Goal: Transaction & Acquisition: Purchase product/service

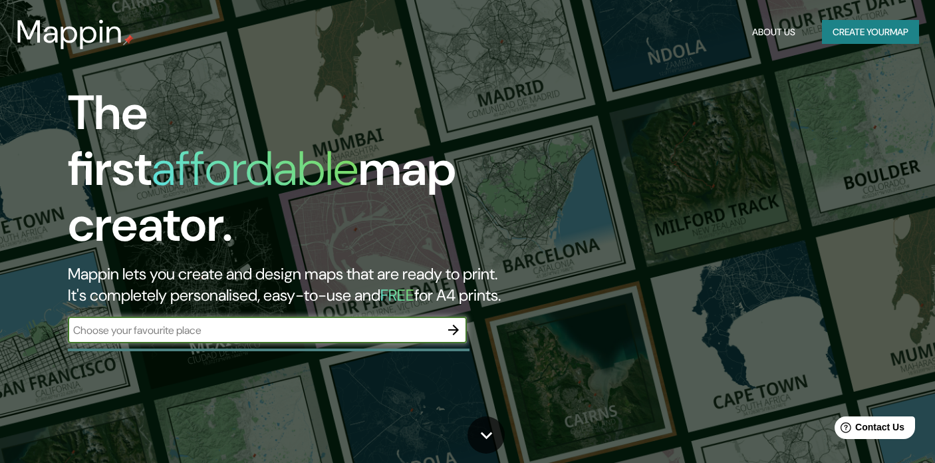
click at [858, 37] on button "Create your map" at bounding box center [870, 32] width 97 height 25
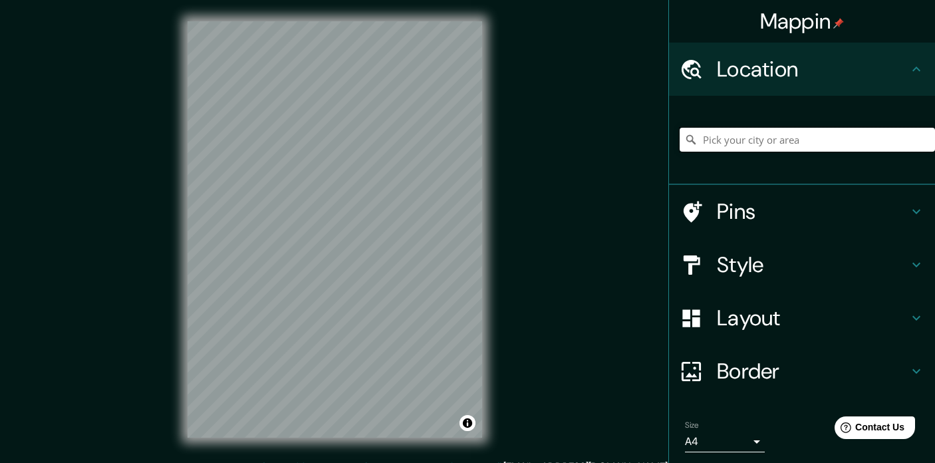
click at [781, 144] on input "Pick your city or area" at bounding box center [806, 140] width 255 height 24
paste input "[PERSON_NAME][STREET_ADDRESS]"
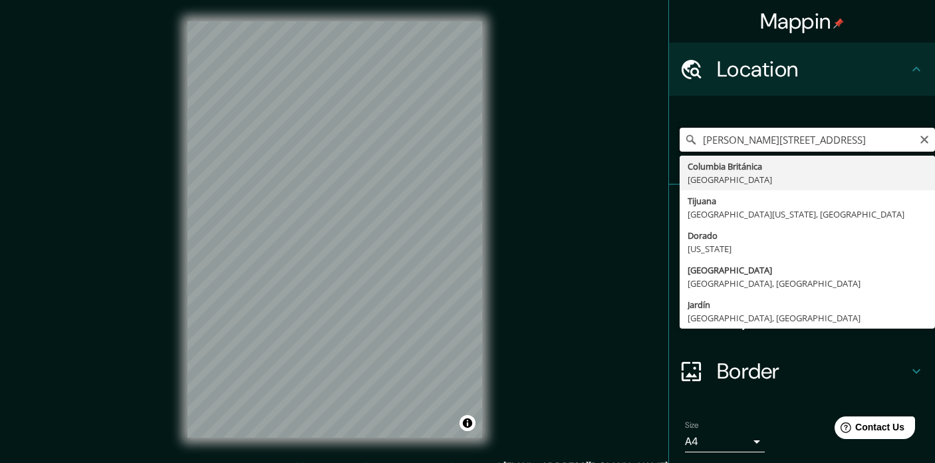
type input "[GEOGRAPHIC_DATA], [GEOGRAPHIC_DATA]"
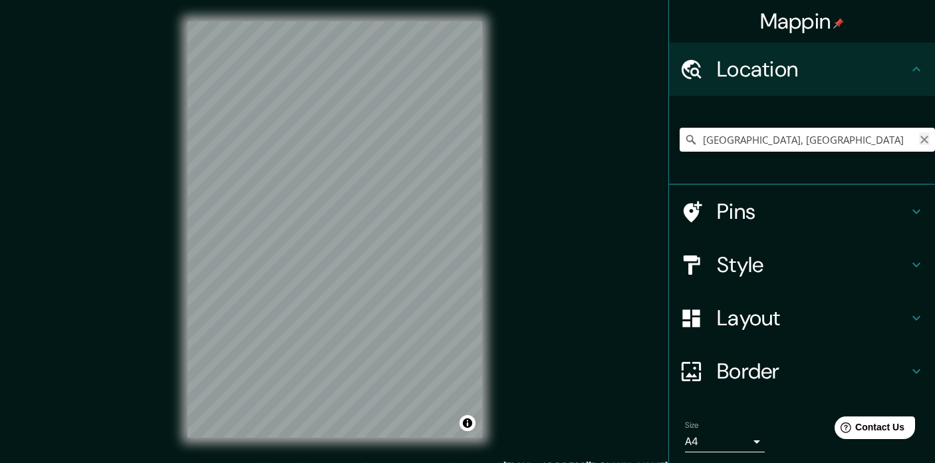
click at [928, 139] on icon "Clear" at bounding box center [924, 139] width 11 height 11
paste input "[PERSON_NAME][STREET_ADDRESS]"
click at [237, 462] on div "Mappin Location [GEOGRAPHIC_DATA], [GEOGRAPHIC_DATA][US_STATE], [GEOGRAPHIC_DAT…" at bounding box center [467, 240] width 935 height 480
click at [840, 213] on h4 "Pins" at bounding box center [812, 211] width 191 height 27
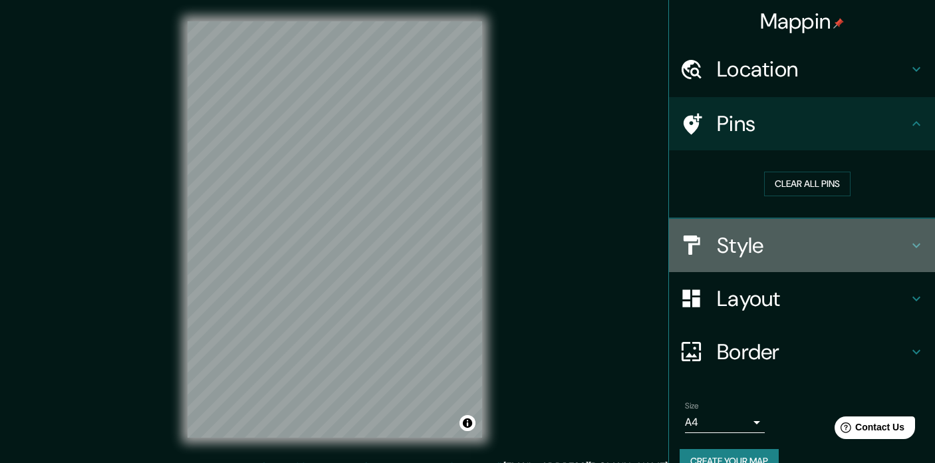
click at [810, 250] on h4 "Style" at bounding box center [812, 245] width 191 height 27
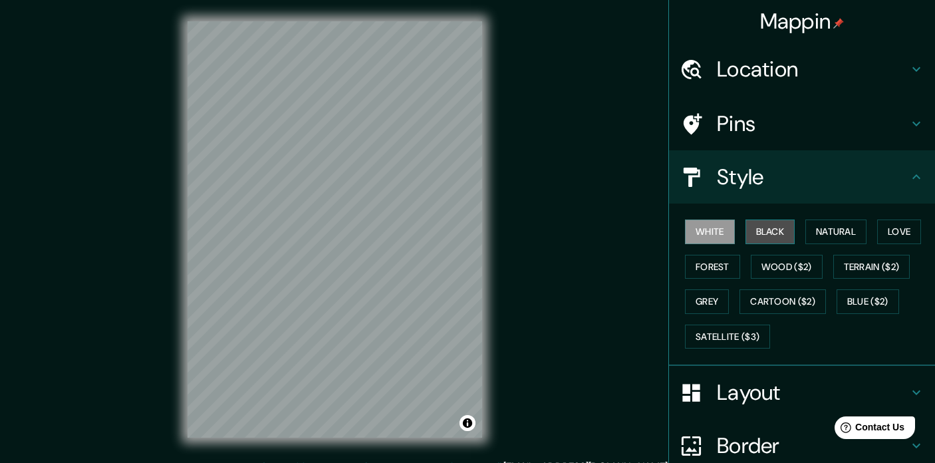
click at [766, 233] on button "Black" at bounding box center [770, 231] width 50 height 25
click at [720, 231] on button "White" at bounding box center [710, 231] width 50 height 25
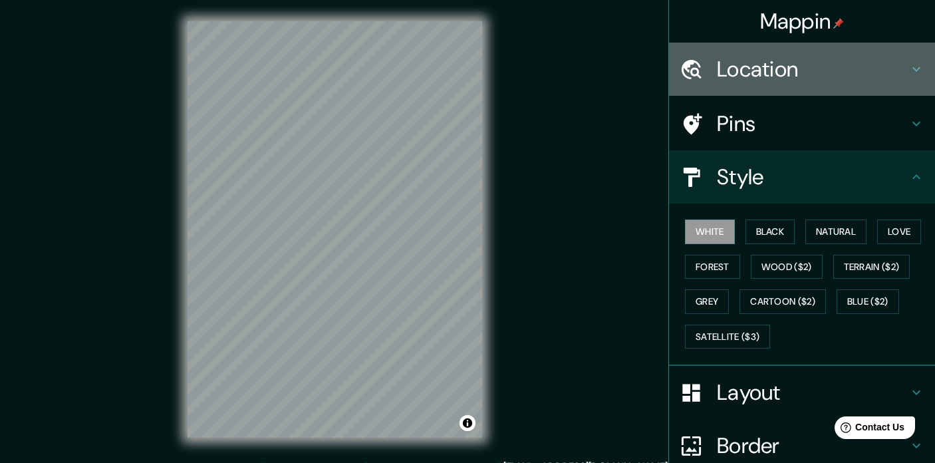
click at [842, 66] on h4 "Location" at bounding box center [812, 69] width 191 height 27
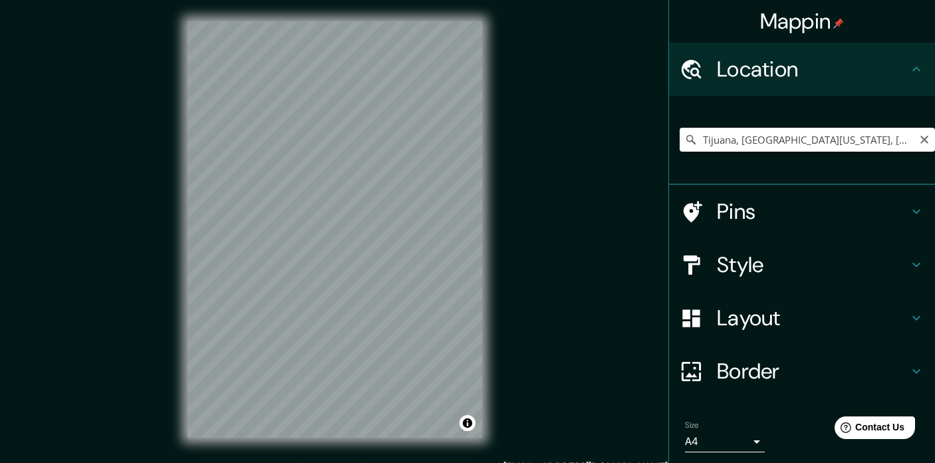
click at [846, 134] on input "Tijuana, [GEOGRAPHIC_DATA][US_STATE], [GEOGRAPHIC_DATA]" at bounding box center [806, 140] width 255 height 24
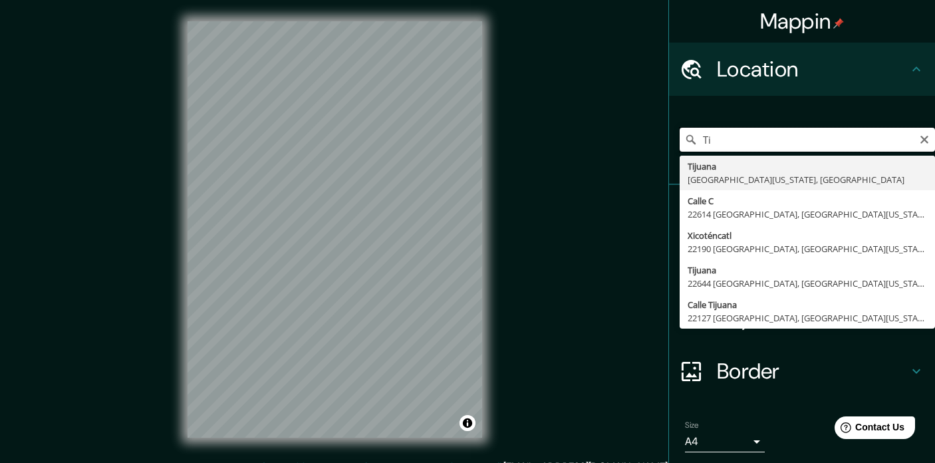
type input "T"
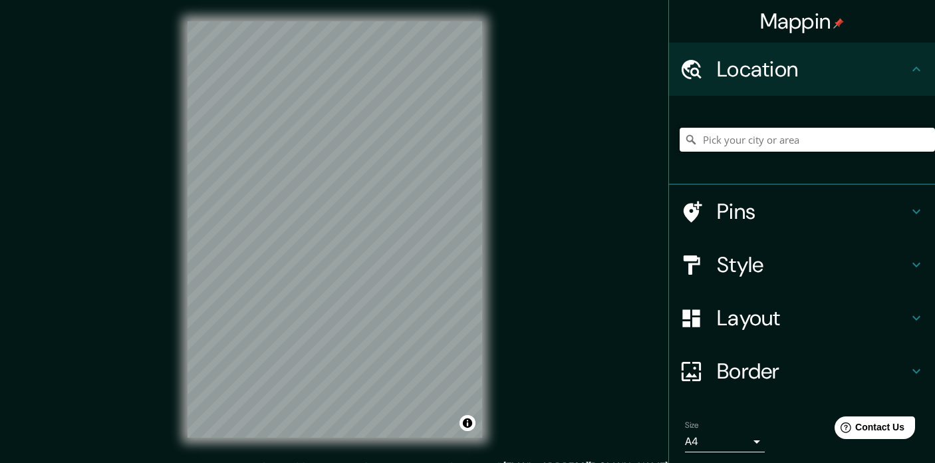
paste input "[PERSON_NAME][STREET_ADDRESS]"
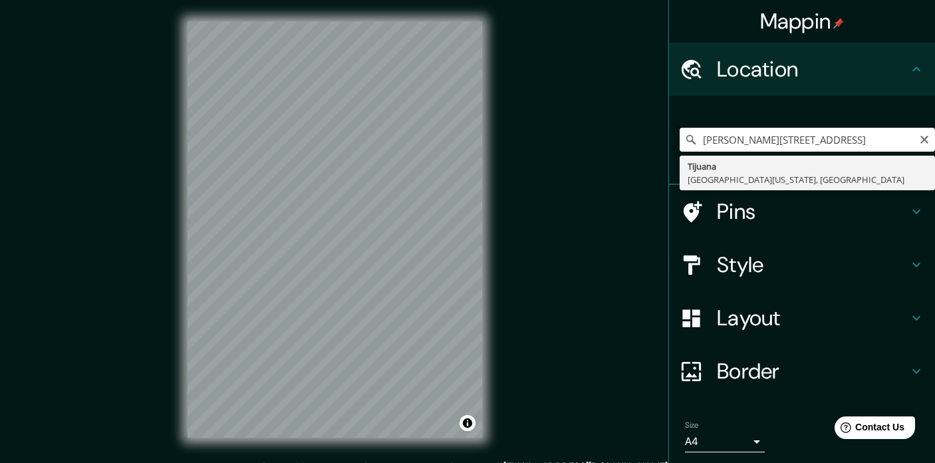
drag, startPoint x: 907, startPoint y: 140, endPoint x: 853, endPoint y: 137, distance: 54.6
click at [853, 137] on input "[PERSON_NAME][STREET_ADDRESS]" at bounding box center [806, 140] width 255 height 24
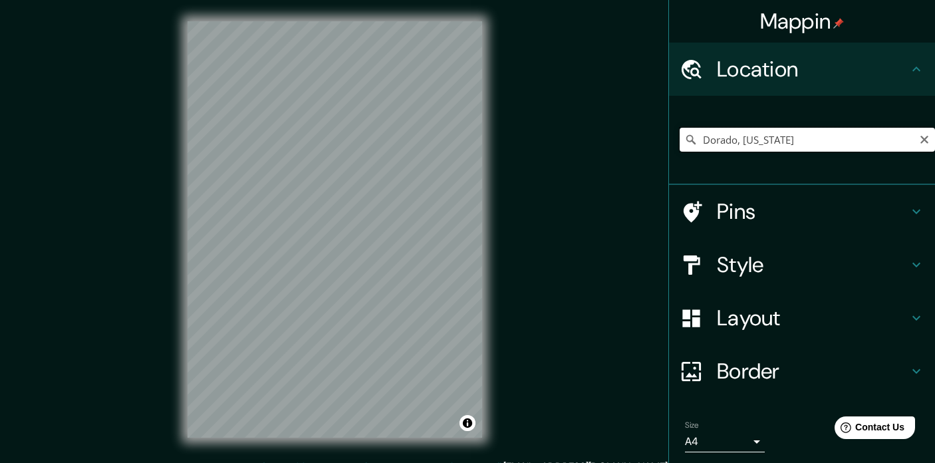
click at [909, 139] on input "Dorado, [US_STATE]" at bounding box center [806, 140] width 255 height 24
drag, startPoint x: 909, startPoint y: 139, endPoint x: 689, endPoint y: 142, distance: 220.0
click at [688, 142] on div "Dorado, [US_STATE] Dorado [US_STATE]" at bounding box center [806, 140] width 255 height 24
paste input "[STREET_ADDRESS]"
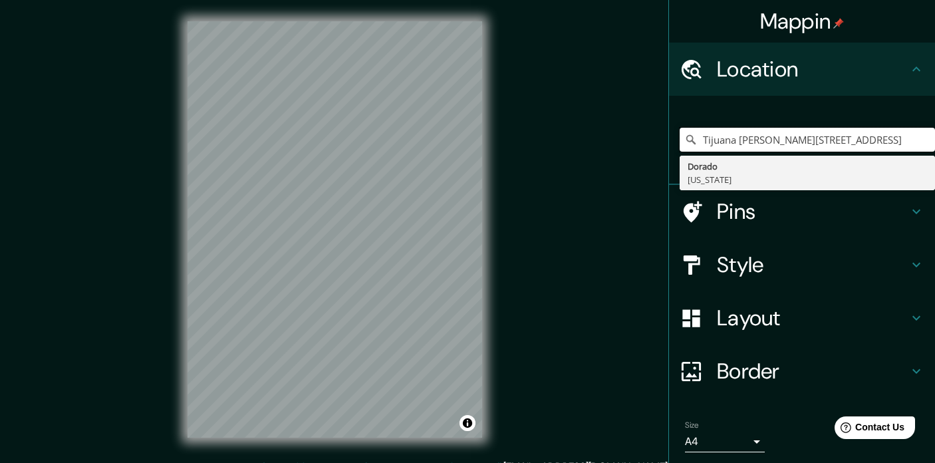
drag, startPoint x: 737, startPoint y: 140, endPoint x: 618, endPoint y: 128, distance: 119.5
click at [617, 130] on div "Mappin Location [GEOGRAPHIC_DATA] [PERSON_NAME][STREET_ADDRESS][US_STATE] Pins …" at bounding box center [467, 240] width 935 height 480
type input "[PERSON_NAME][STREET_ADDRESS]"
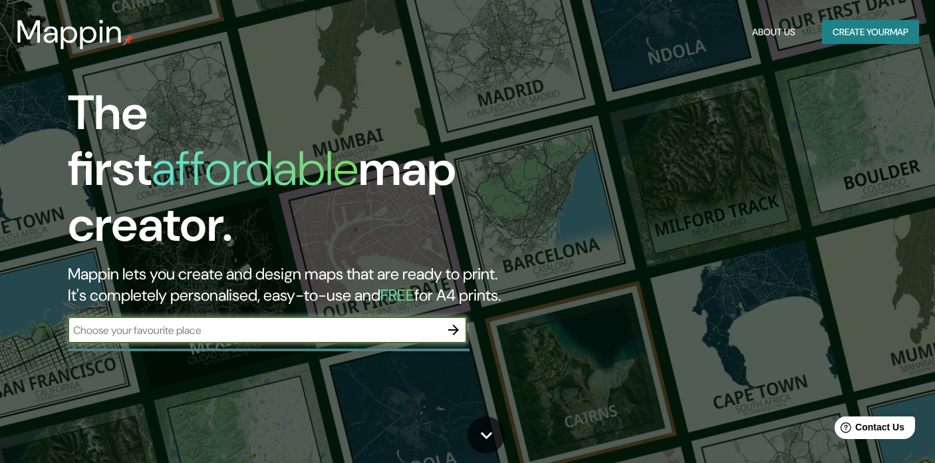
click at [227, 322] on input "text" at bounding box center [254, 329] width 372 height 15
type input "[PERSON_NAME][STREET_ADDRESS]"
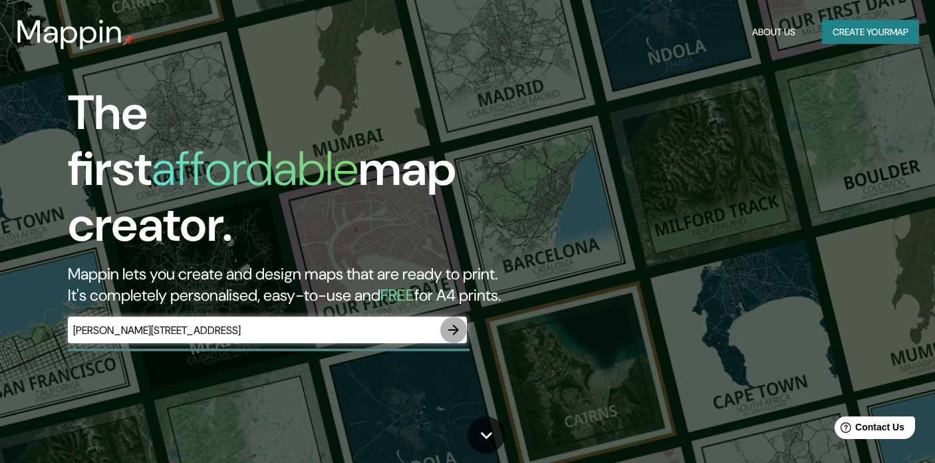
click at [458, 322] on icon "button" at bounding box center [453, 330] width 16 height 16
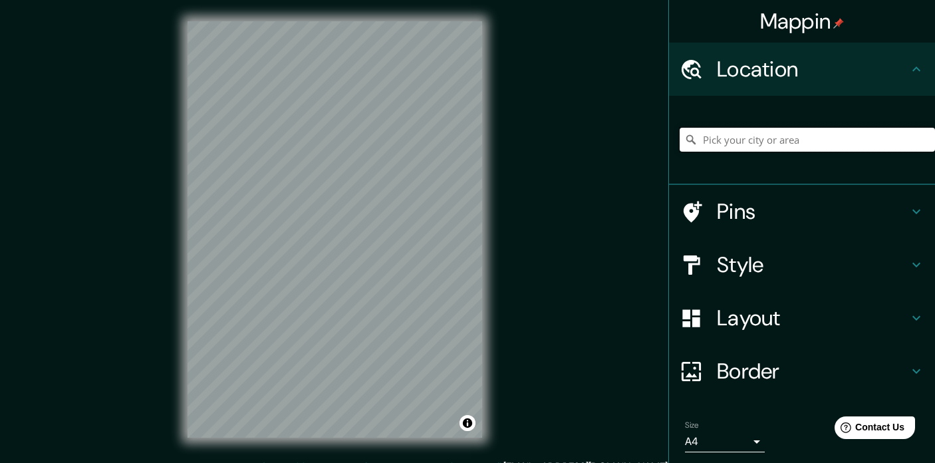
click at [869, 144] on input "Pick your city or area" at bounding box center [806, 140] width 255 height 24
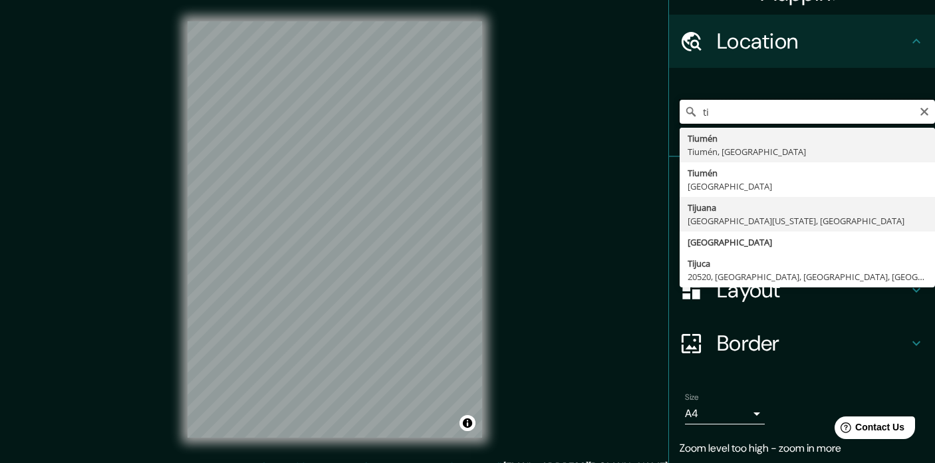
scroll to position [32, 0]
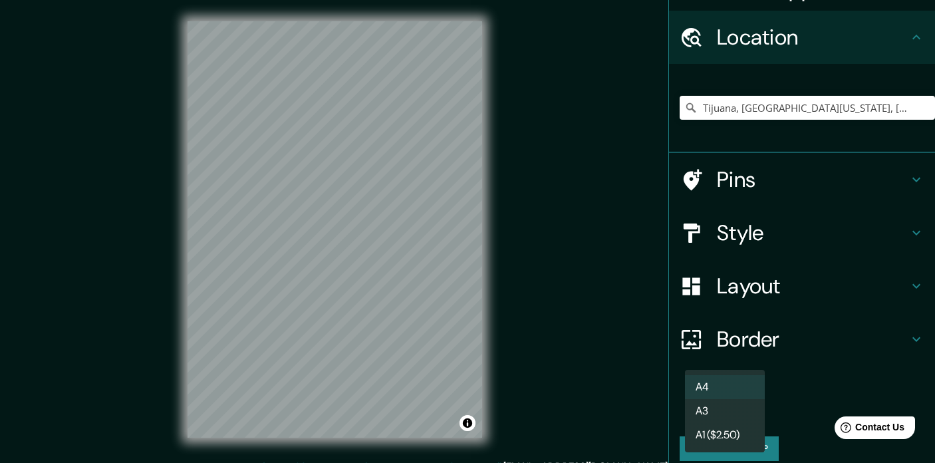
click at [756, 413] on body "Mappin Location [GEOGRAPHIC_DATA], [GEOGRAPHIC_DATA][US_STATE], [GEOGRAPHIC_DAT…" at bounding box center [467, 231] width 935 height 463
click at [779, 398] on div at bounding box center [467, 231] width 935 height 463
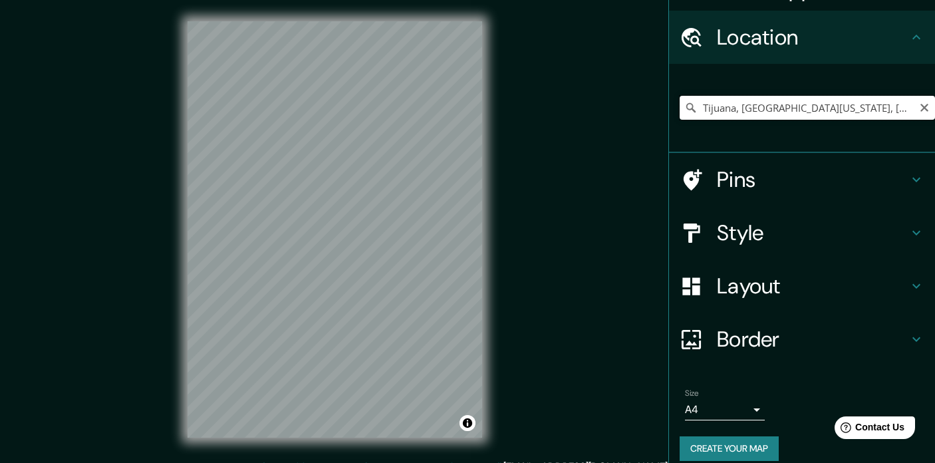
click at [859, 114] on input "Tijuana, [GEOGRAPHIC_DATA][US_STATE], [GEOGRAPHIC_DATA]" at bounding box center [806, 108] width 255 height 24
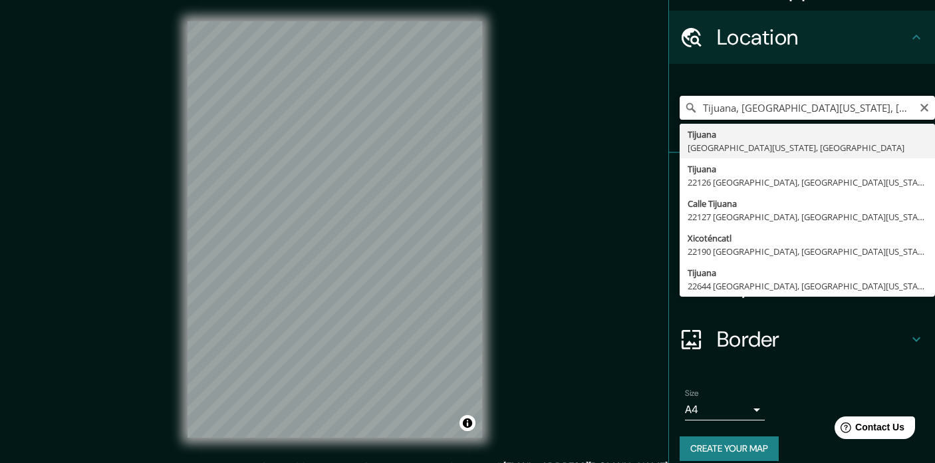
paste input "[PERSON_NAME][STREET_ADDRESS]"
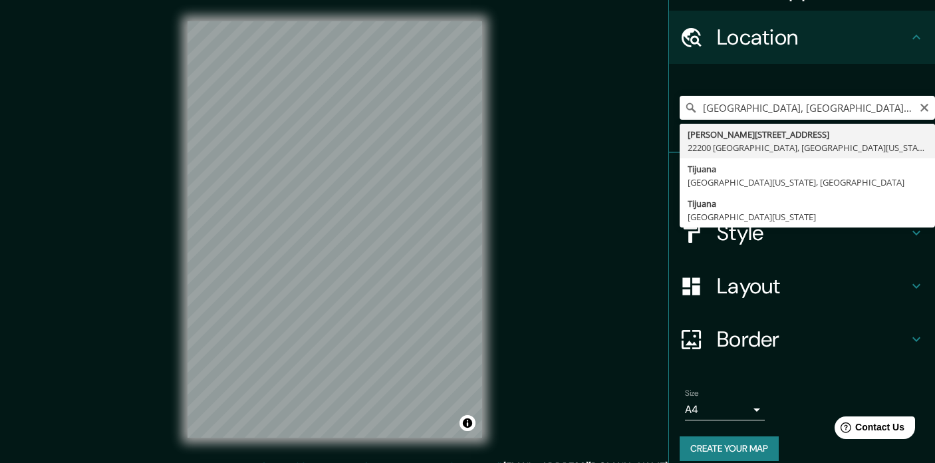
type input "[PERSON_NAME][STREET_ADDRESS][US_STATE]"
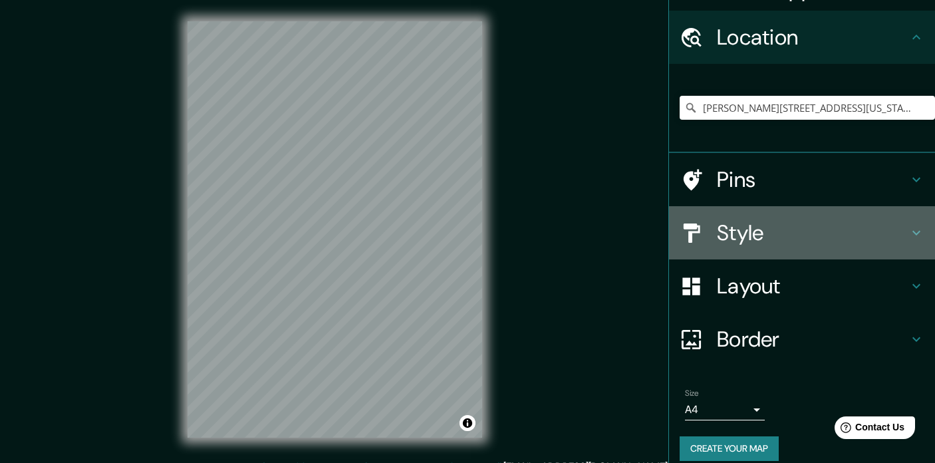
click at [842, 229] on h4 "Style" at bounding box center [812, 232] width 191 height 27
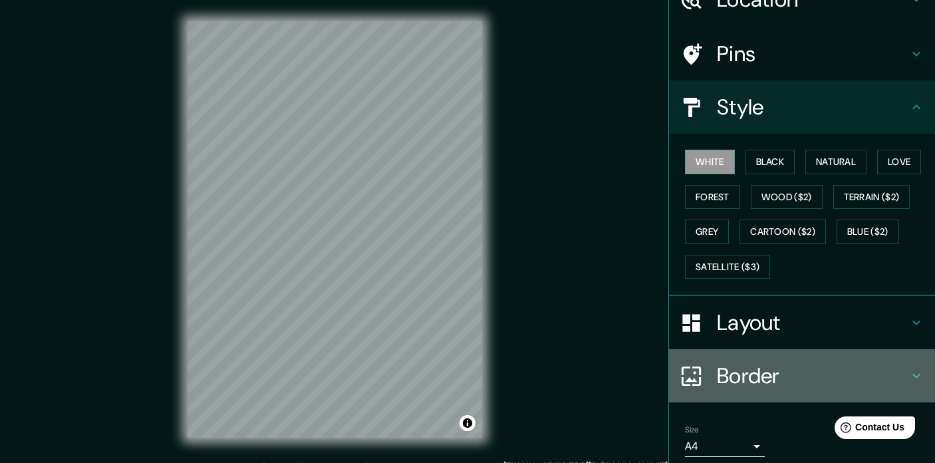
click at [814, 362] on h4 "Border" at bounding box center [812, 375] width 191 height 27
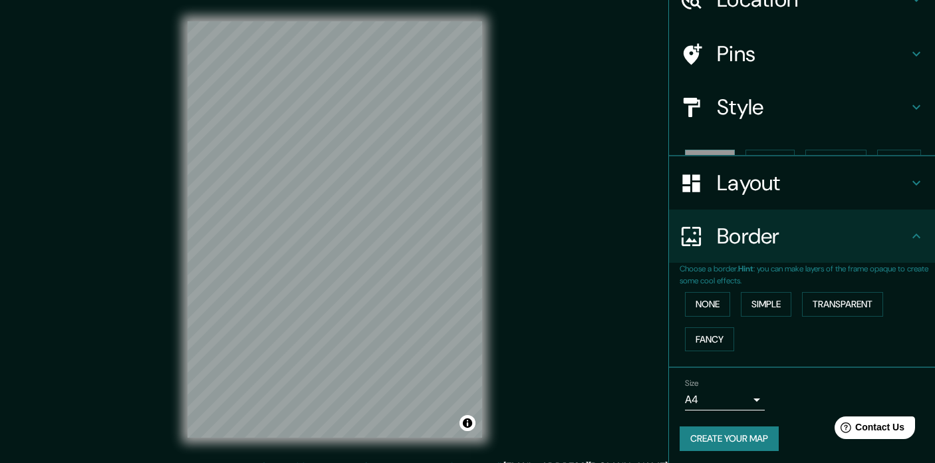
scroll to position [47, 0]
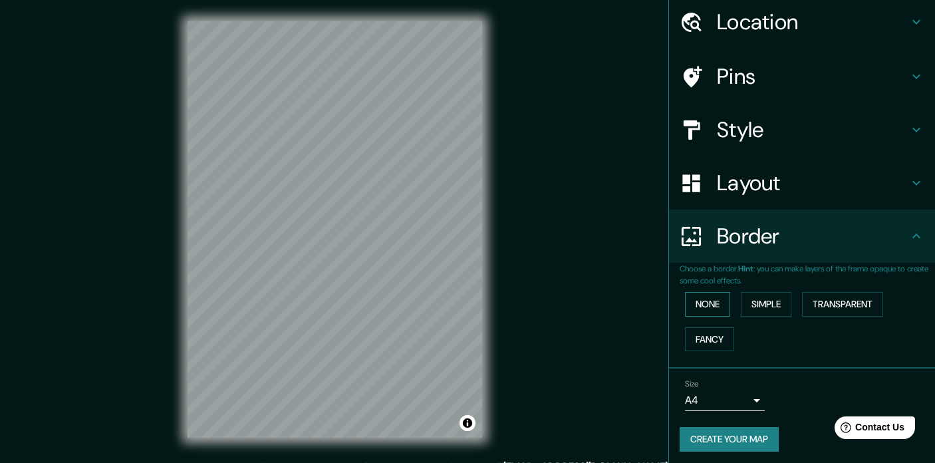
click at [728, 300] on button "None" at bounding box center [707, 304] width 45 height 25
click at [768, 298] on button "Simple" at bounding box center [765, 304] width 51 height 25
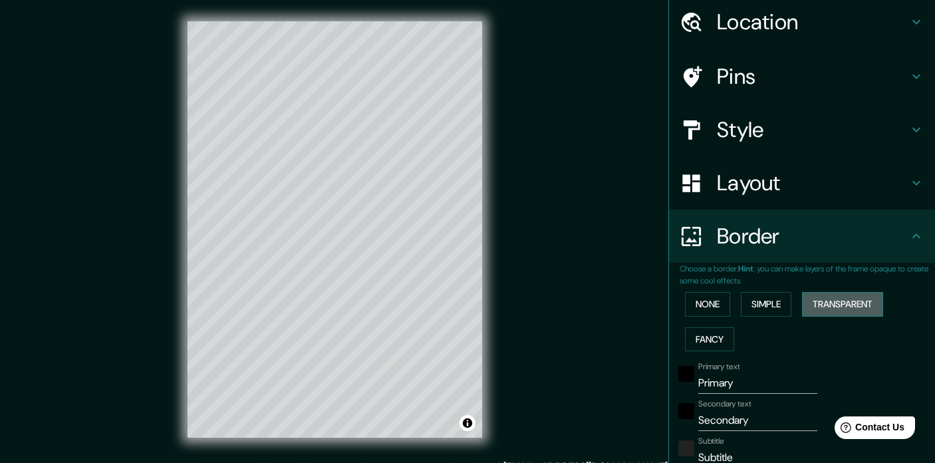
click at [840, 297] on button "Transparent" at bounding box center [842, 304] width 81 height 25
click at [710, 334] on button "Fancy" at bounding box center [709, 339] width 49 height 25
type input "177"
type input "35"
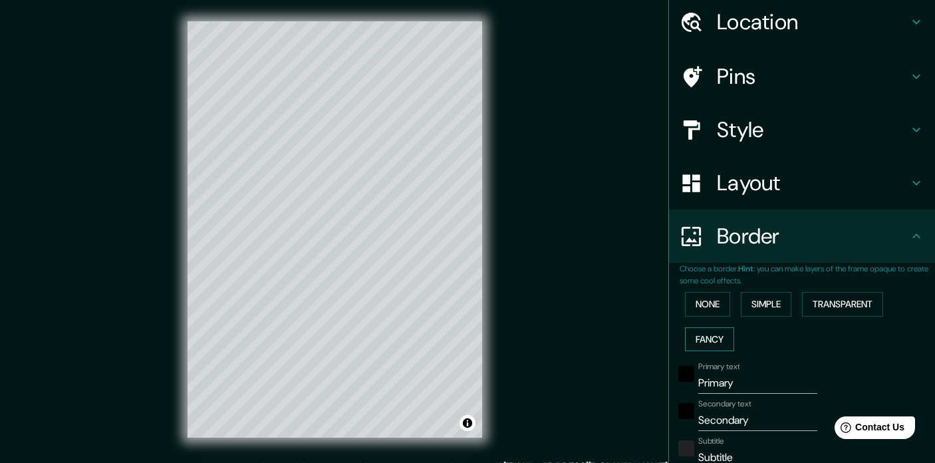
type input "35"
type input "18"
click at [705, 303] on button "None" at bounding box center [707, 304] width 45 height 25
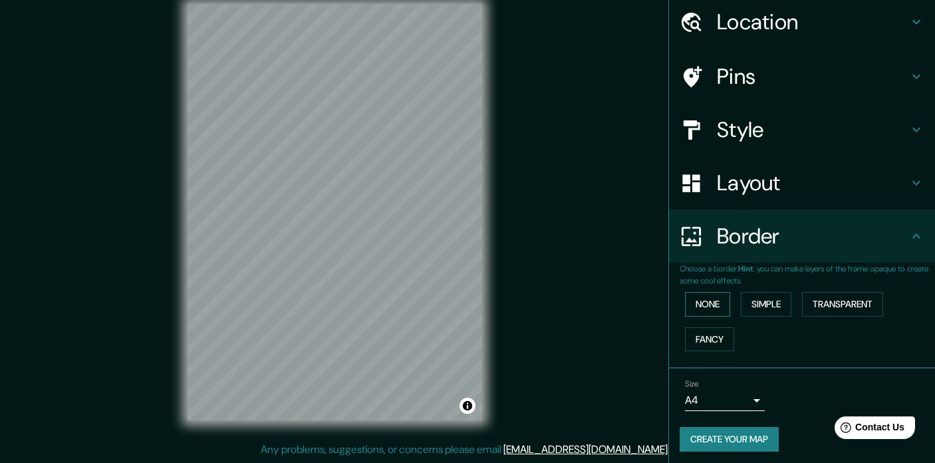
scroll to position [17, 0]
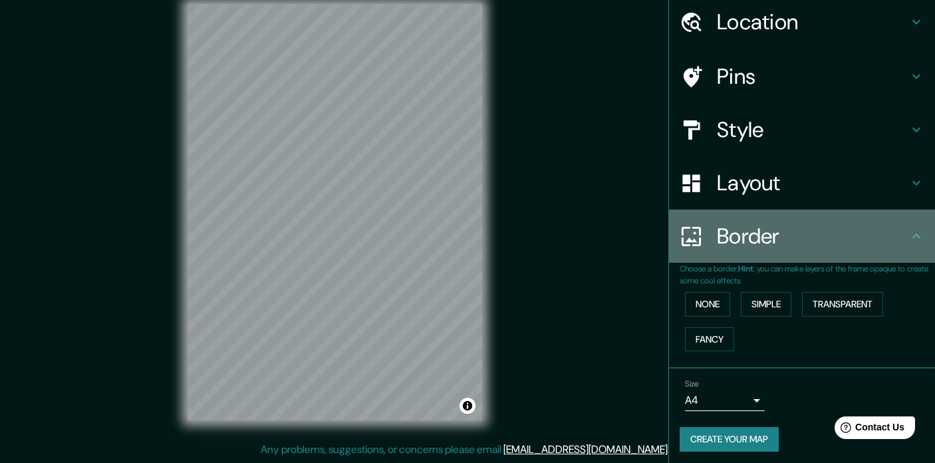
click at [883, 243] on h4 "Border" at bounding box center [812, 236] width 191 height 27
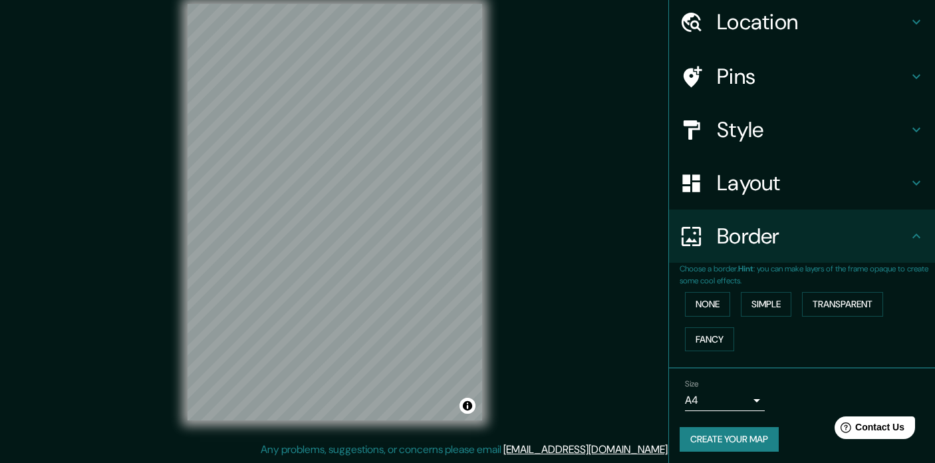
click at [843, 193] on h4 "Layout" at bounding box center [812, 183] width 191 height 27
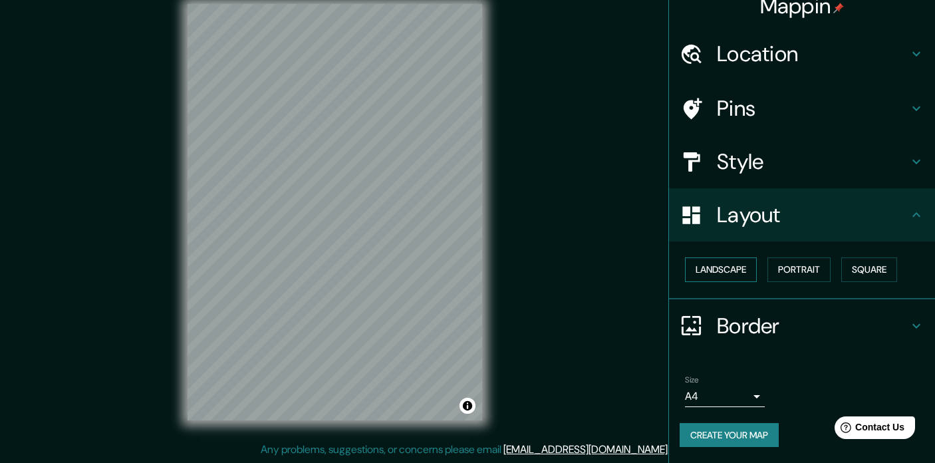
click at [716, 257] on button "Landscape" at bounding box center [721, 269] width 72 height 25
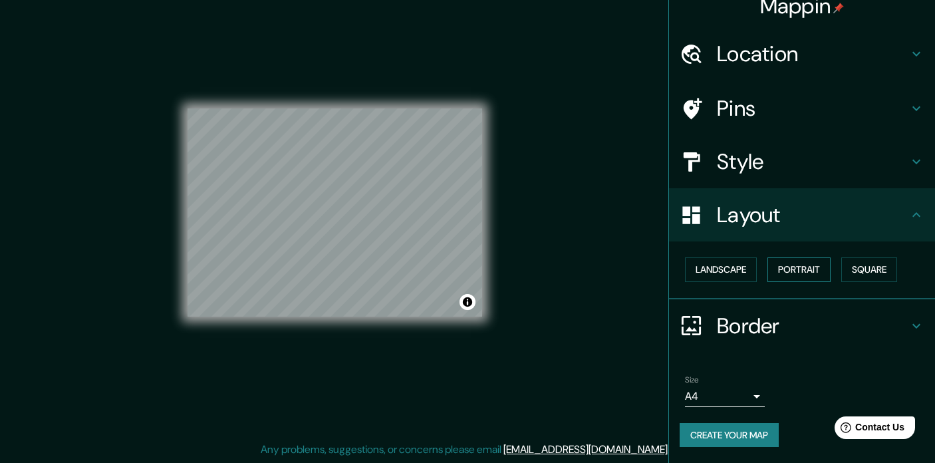
click at [792, 257] on button "Portrait" at bounding box center [798, 269] width 63 height 25
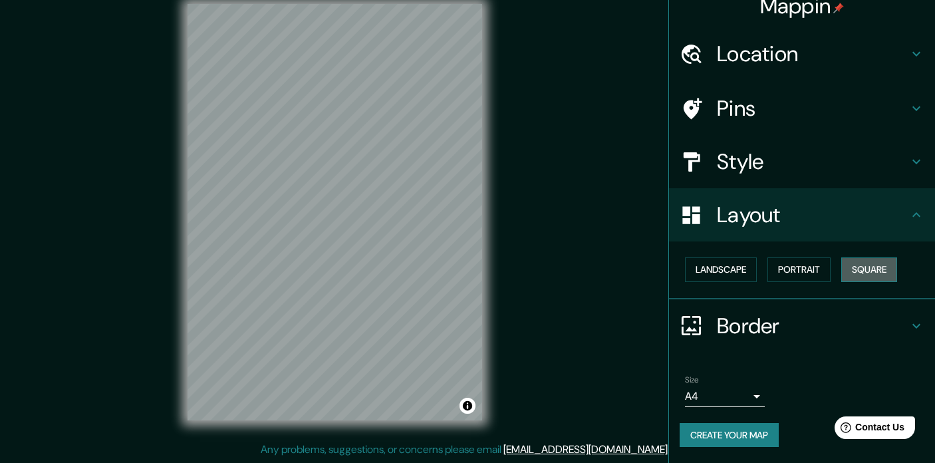
click at [884, 257] on button "Square" at bounding box center [869, 269] width 56 height 25
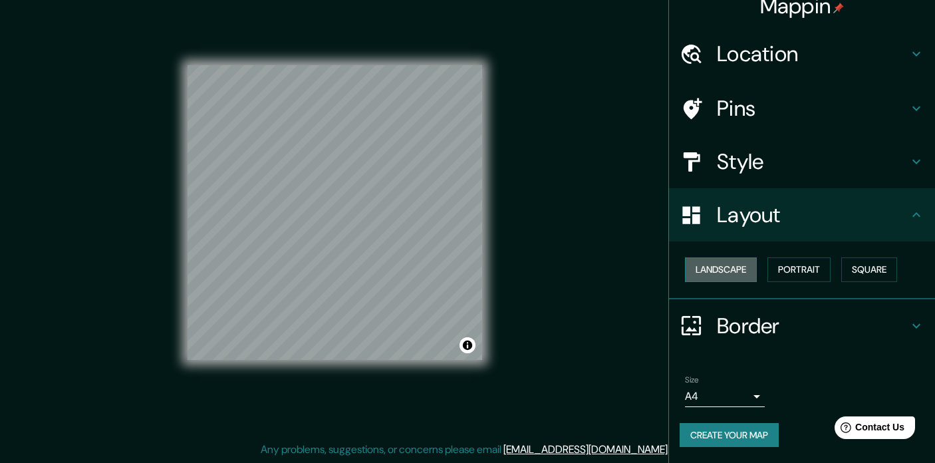
click at [703, 257] on button "Landscape" at bounding box center [721, 269] width 72 height 25
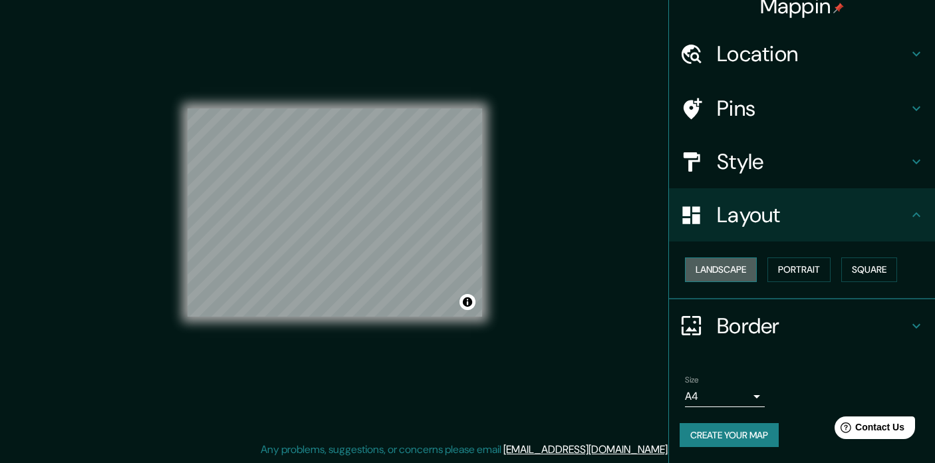
click at [703, 257] on button "Landscape" at bounding box center [721, 269] width 72 height 25
click at [798, 257] on button "Portrait" at bounding box center [798, 269] width 63 height 25
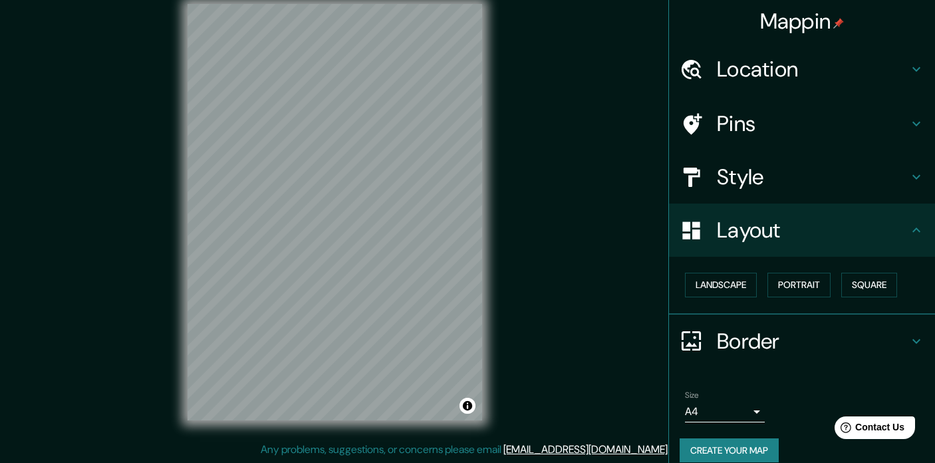
scroll to position [0, 0]
click at [891, 233] on h4 "Layout" at bounding box center [812, 230] width 191 height 27
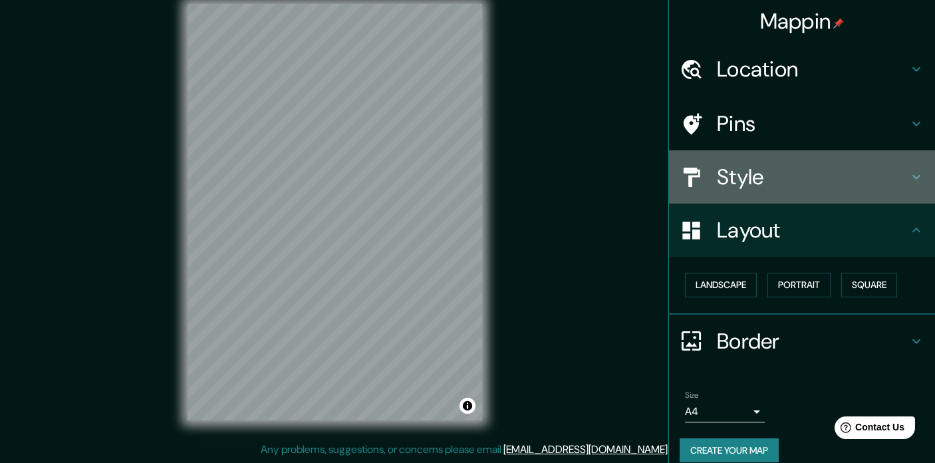
click at [917, 174] on icon at bounding box center [916, 177] width 16 height 16
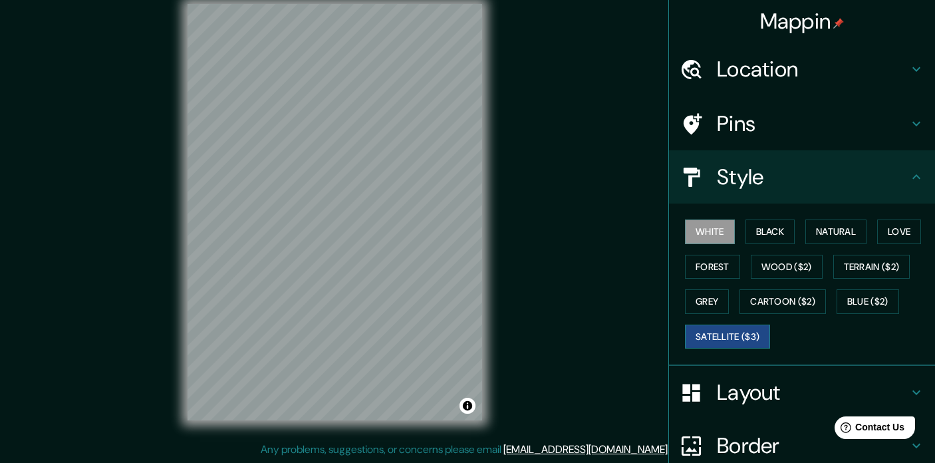
click at [723, 330] on button "Satellite ($3)" at bounding box center [727, 336] width 85 height 25
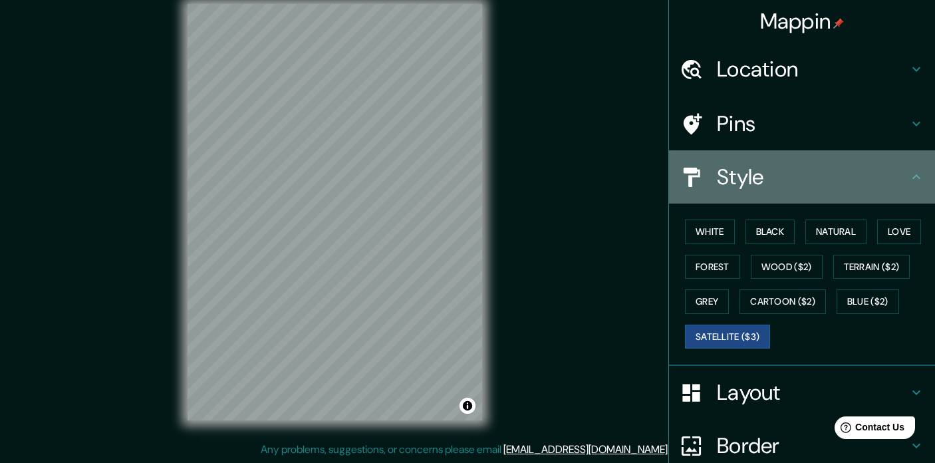
click at [780, 171] on h4 "Style" at bounding box center [812, 177] width 191 height 27
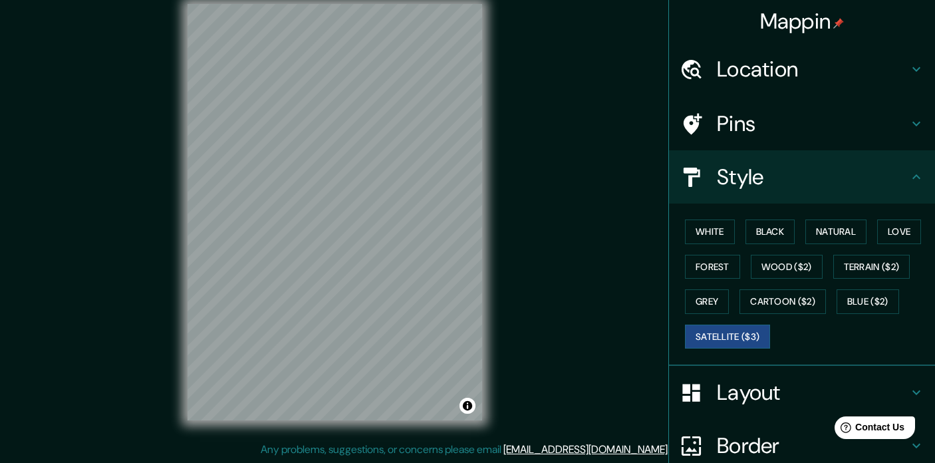
click at [719, 395] on h4 "Layout" at bounding box center [812, 392] width 191 height 27
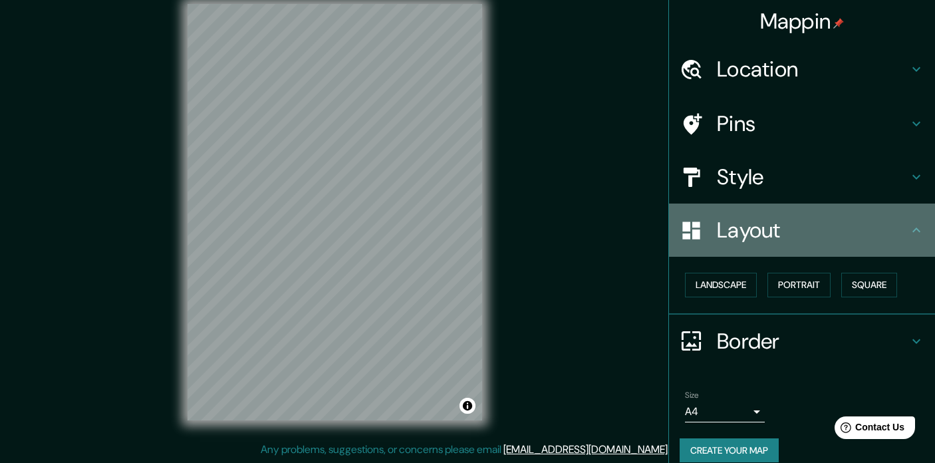
click at [804, 238] on h4 "Layout" at bounding box center [812, 230] width 191 height 27
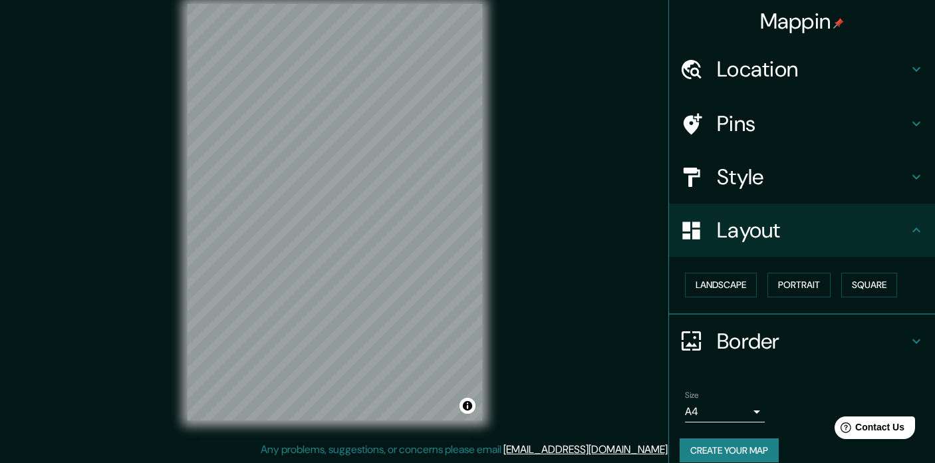
click at [744, 123] on h4 "Pins" at bounding box center [812, 123] width 191 height 27
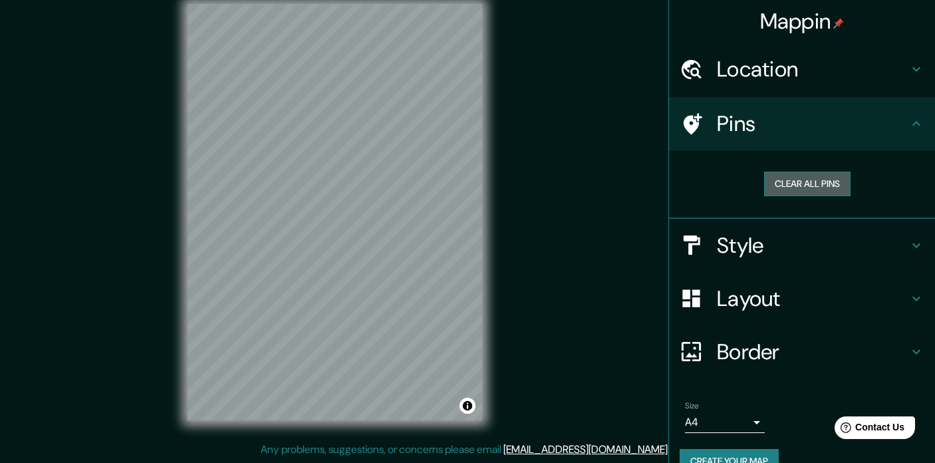
click at [814, 182] on button "Clear all pins" at bounding box center [807, 183] width 86 height 25
click at [339, 144] on div at bounding box center [344, 139] width 11 height 11
click at [471, 406] on button "Toggle attribution" at bounding box center [467, 405] width 16 height 16
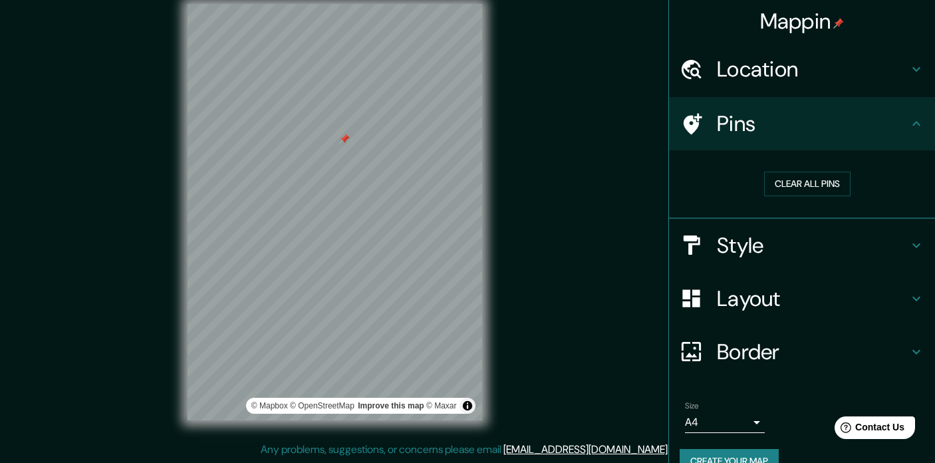
drag, startPoint x: 566, startPoint y: 168, endPoint x: 565, endPoint y: 276, distance: 107.7
click at [565, 276] on div "Mappin Location [PERSON_NAME][STREET_ADDRESS][US_STATE] Pins Clear all pins Sty…" at bounding box center [467, 223] width 935 height 480
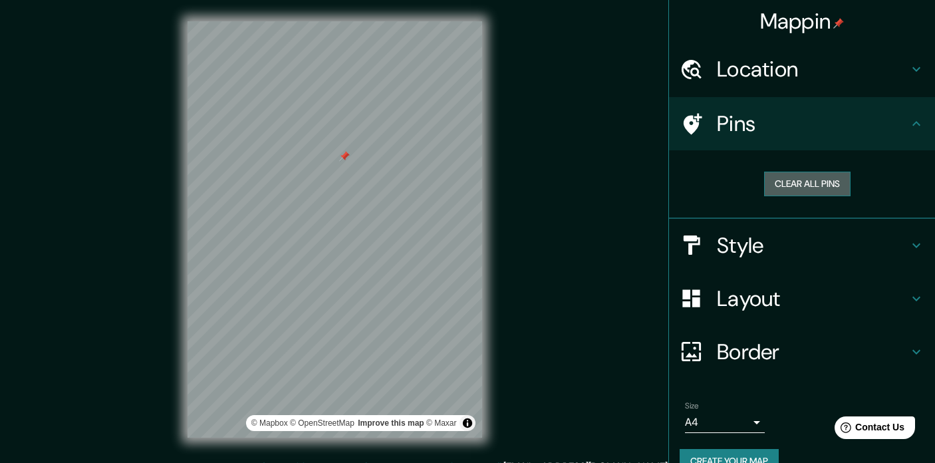
click at [829, 180] on button "Clear all pins" at bounding box center [807, 183] width 86 height 25
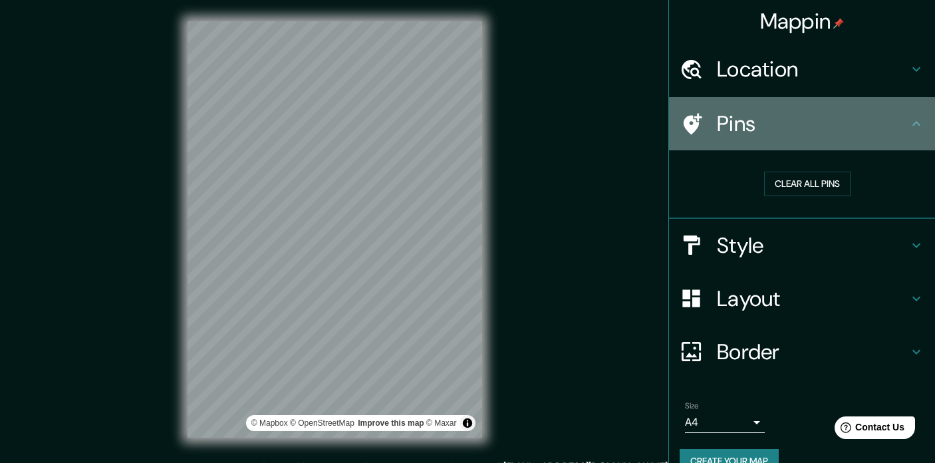
click at [695, 125] on icon at bounding box center [692, 123] width 19 height 21
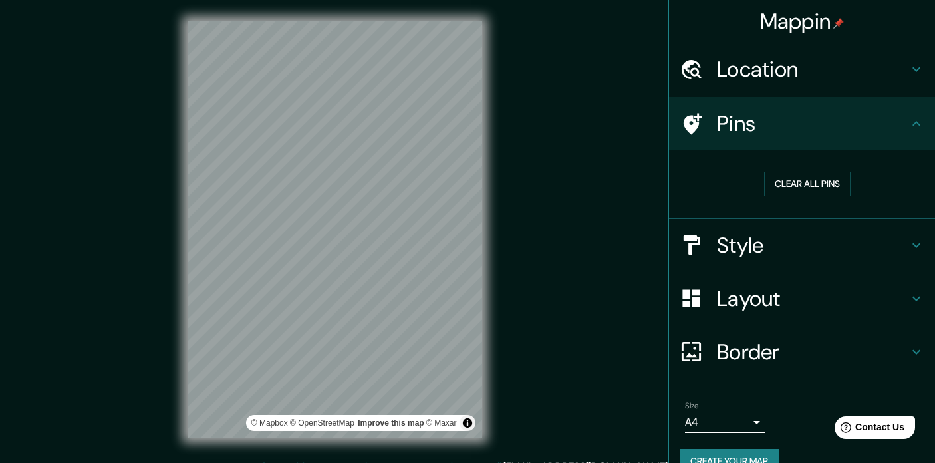
click at [695, 125] on icon at bounding box center [692, 123] width 19 height 21
click at [826, 177] on button "Clear all pins" at bounding box center [807, 183] width 86 height 25
click at [919, 118] on icon at bounding box center [916, 124] width 16 height 16
click at [719, 424] on body "Mappin Location [PERSON_NAME][STREET_ADDRESS][US_STATE] Pins Clear all pins Sty…" at bounding box center [467, 231] width 935 height 463
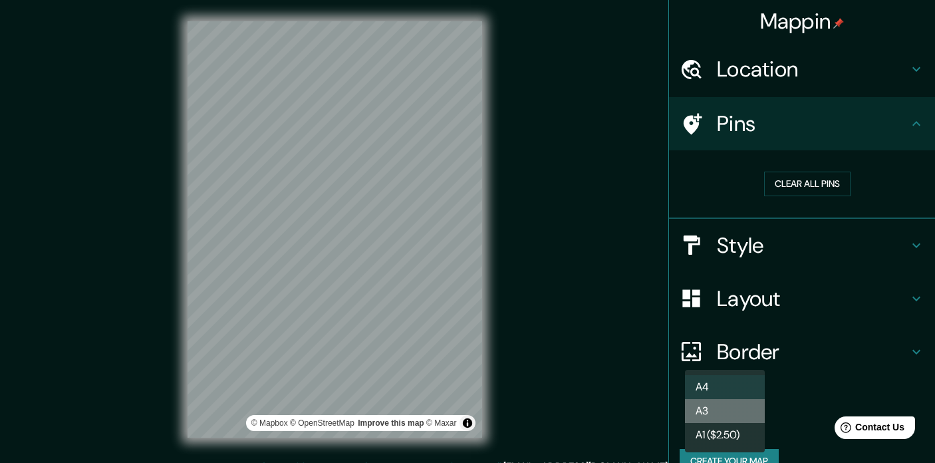
click at [716, 403] on li "A3" at bounding box center [725, 411] width 80 height 24
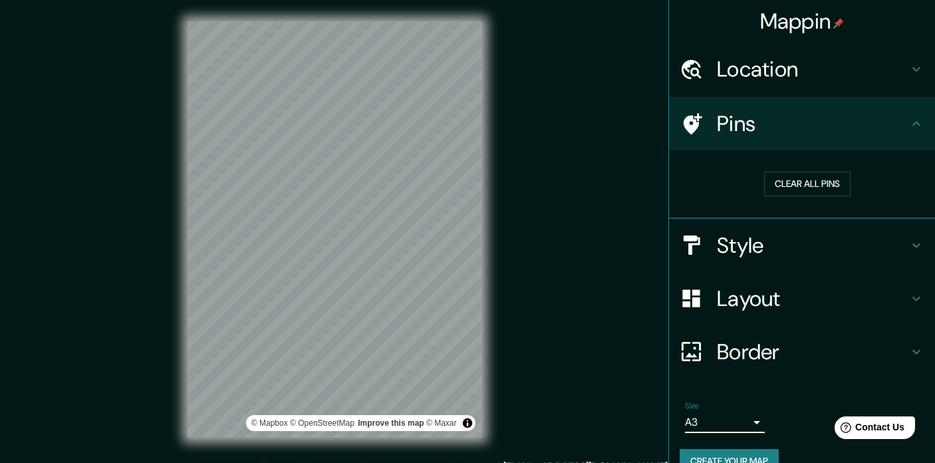
click at [719, 419] on body "Mappin Location [PERSON_NAME][STREET_ADDRESS][US_STATE] Pins Clear all pins Sty…" at bounding box center [467, 231] width 935 height 463
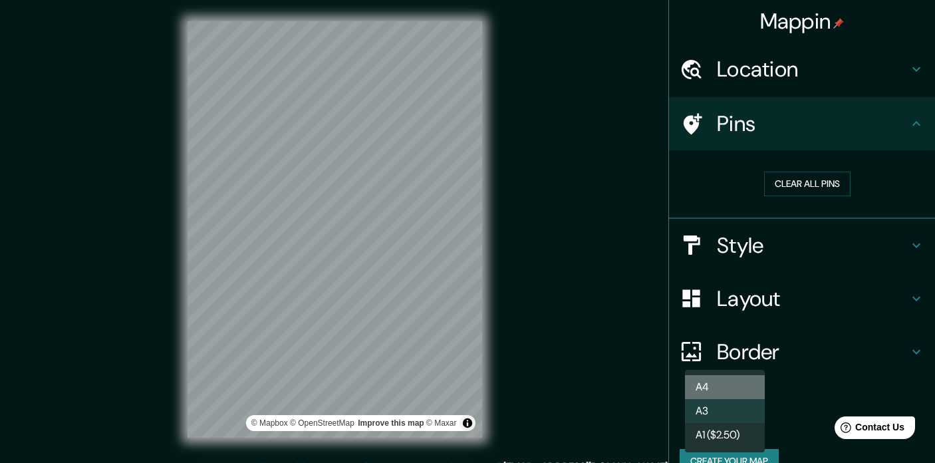
click at [716, 375] on li "A4" at bounding box center [725, 387] width 80 height 24
type input "single"
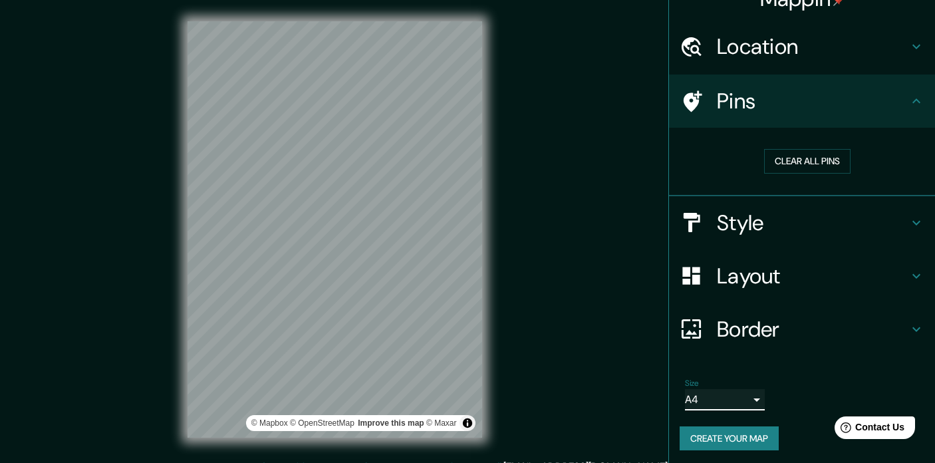
scroll to position [22, 0]
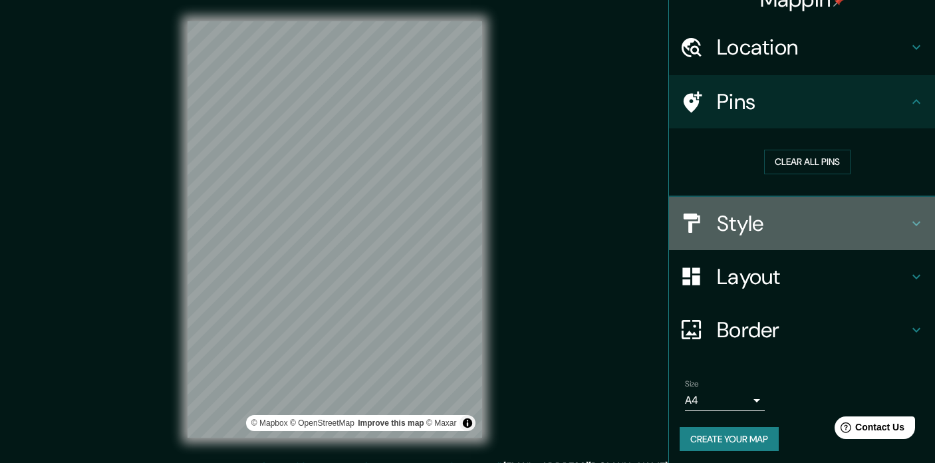
click at [858, 226] on h4 "Style" at bounding box center [812, 223] width 191 height 27
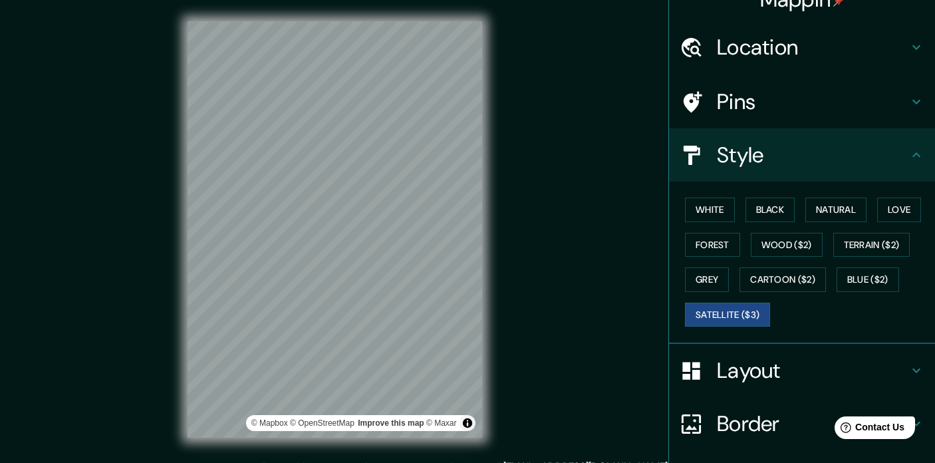
click at [862, 367] on h4 "Layout" at bounding box center [812, 370] width 191 height 27
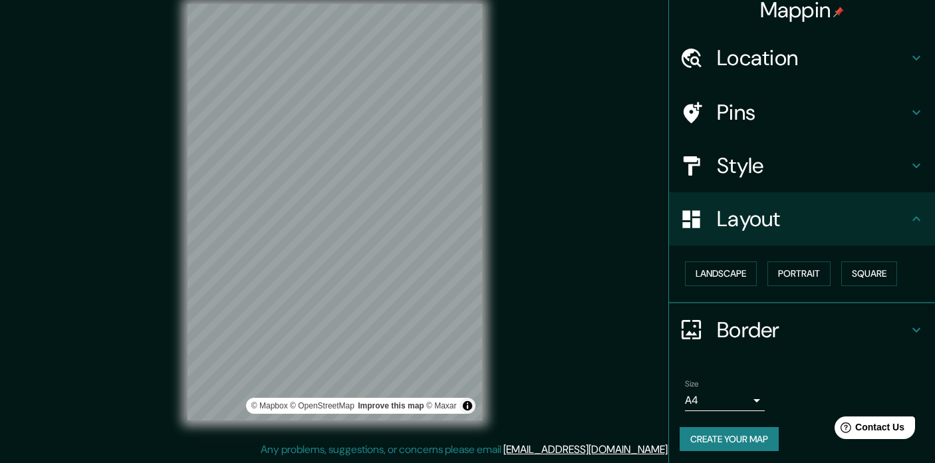
scroll to position [17, 0]
click at [881, 273] on button "Square" at bounding box center [869, 273] width 56 height 25
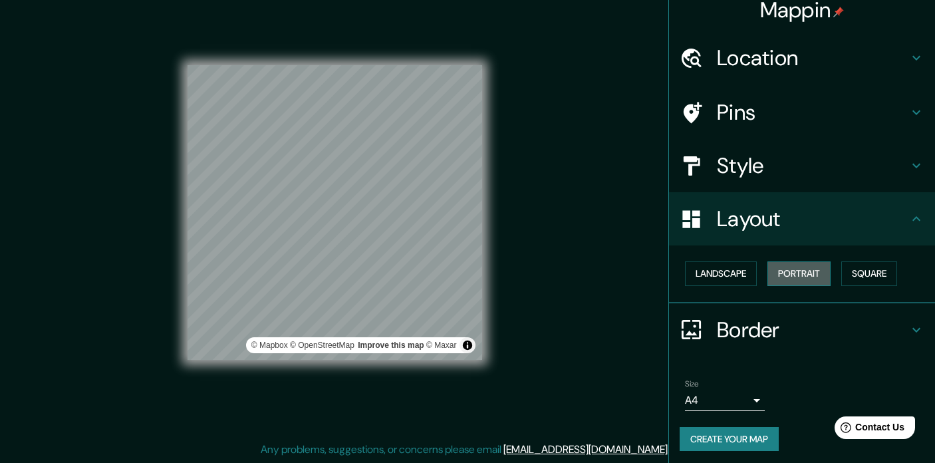
click at [806, 269] on button "Portrait" at bounding box center [798, 273] width 63 height 25
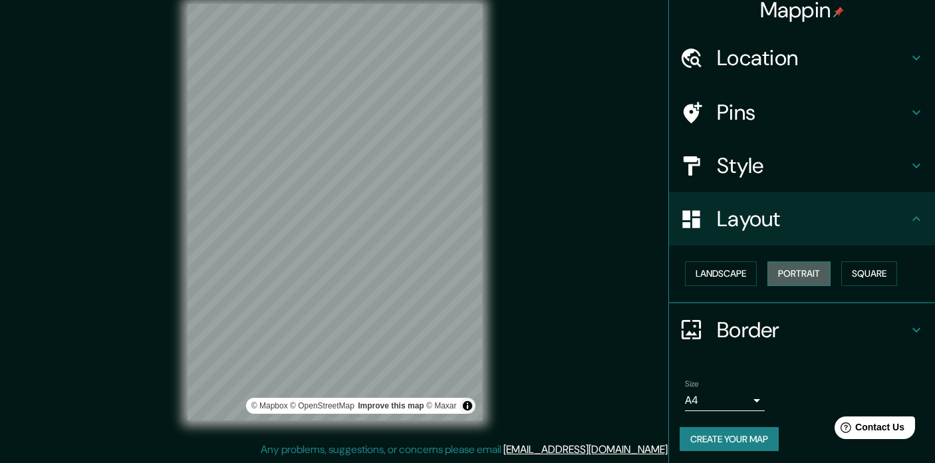
click at [806, 269] on button "Portrait" at bounding box center [798, 273] width 63 height 25
click at [728, 269] on button "Landscape" at bounding box center [721, 273] width 72 height 25
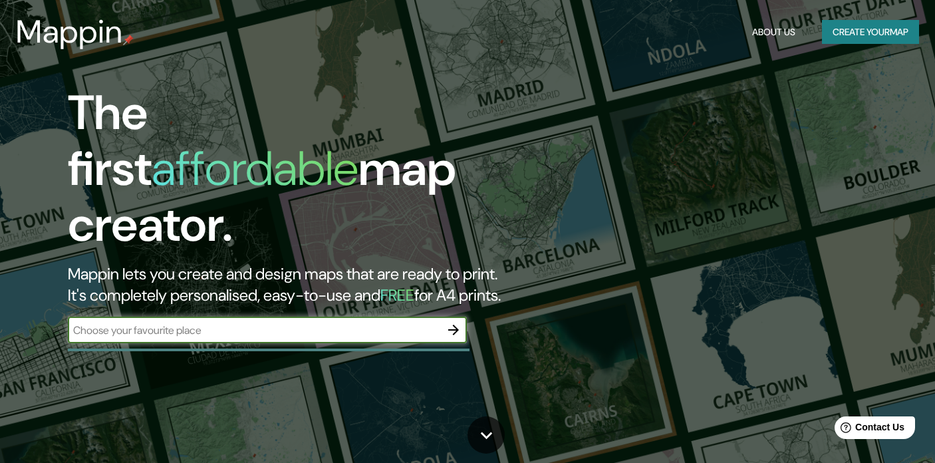
click at [771, 35] on button "About Us" at bounding box center [773, 32] width 54 height 25
click at [160, 322] on input "text" at bounding box center [254, 329] width 372 height 15
paste input "[PERSON_NAME][STREET_ADDRESS]"
type input "[PERSON_NAME][STREET_ADDRESS]"
click at [455, 324] on icon "button" at bounding box center [453, 329] width 11 height 11
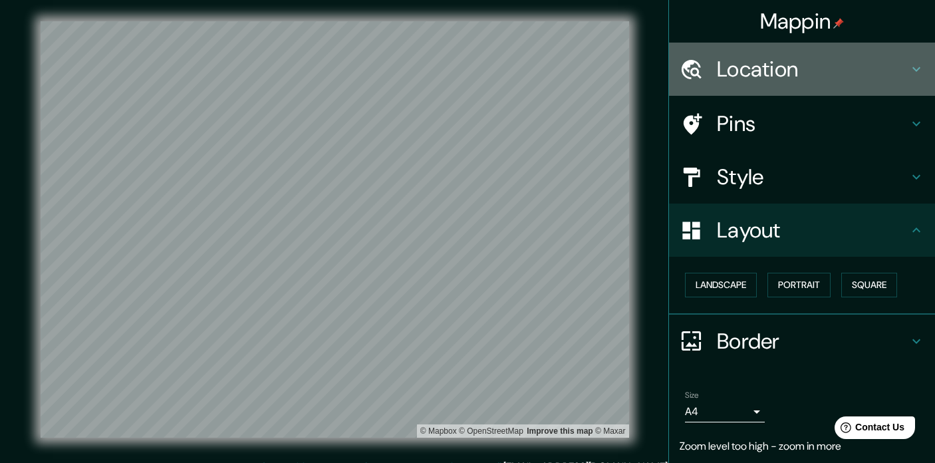
click at [838, 66] on h4 "Location" at bounding box center [812, 69] width 191 height 27
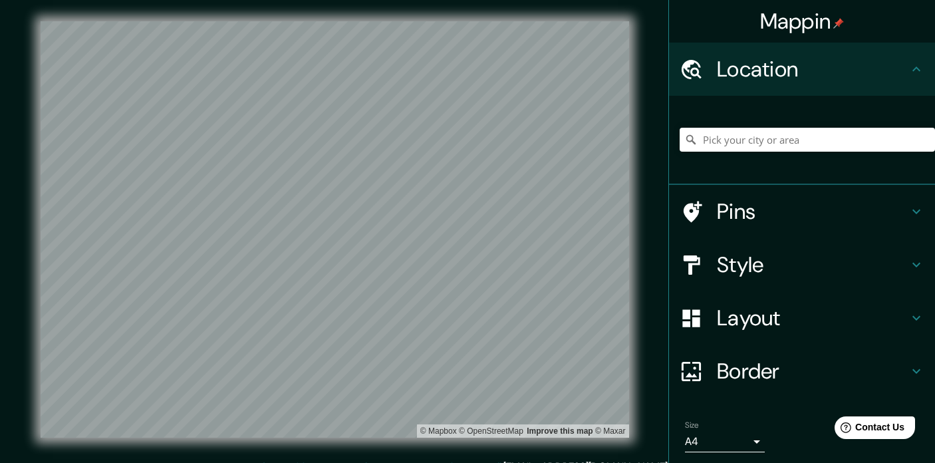
click at [792, 154] on div at bounding box center [806, 139] width 255 height 66
click at [788, 143] on input "Pick your city or area" at bounding box center [806, 140] width 255 height 24
paste input "[PERSON_NAME][STREET_ADDRESS]"
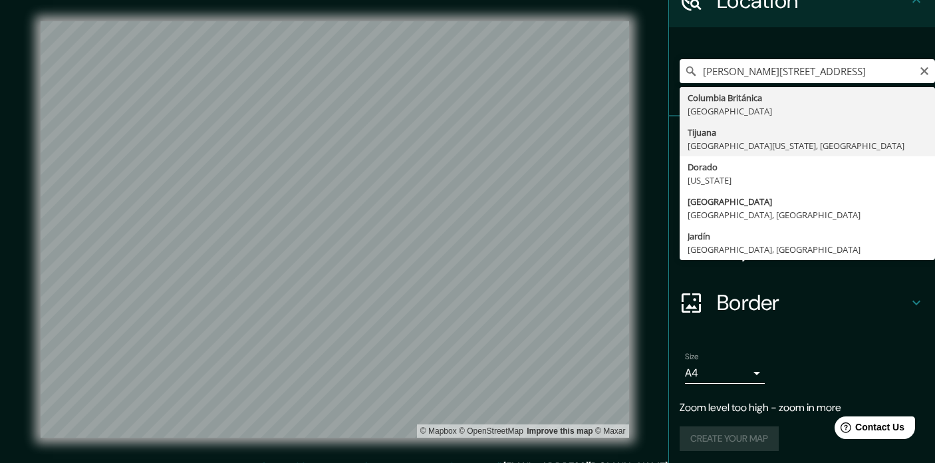
type input "Tijuana, [GEOGRAPHIC_DATA][US_STATE], [GEOGRAPHIC_DATA]"
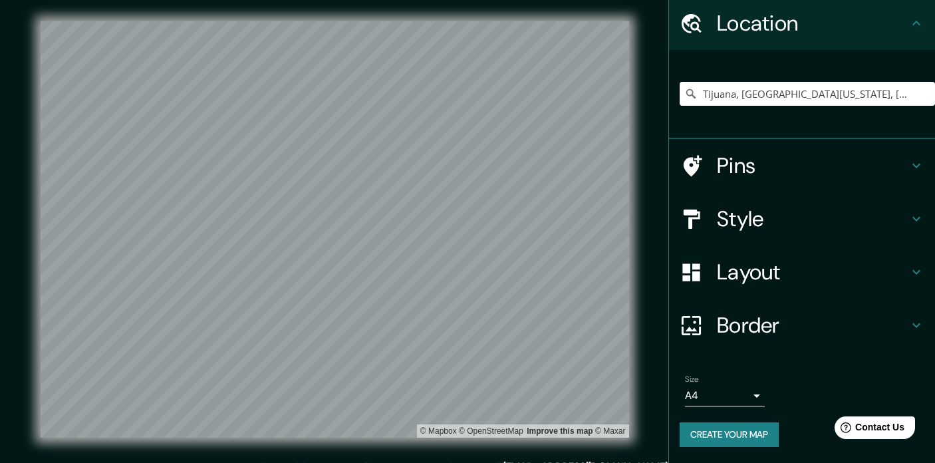
click at [752, 244] on ul "Location [GEOGRAPHIC_DATA], [GEOGRAPHIC_DATA][US_STATE], [GEOGRAPHIC_DATA] Pins…" at bounding box center [802, 230] width 266 height 466
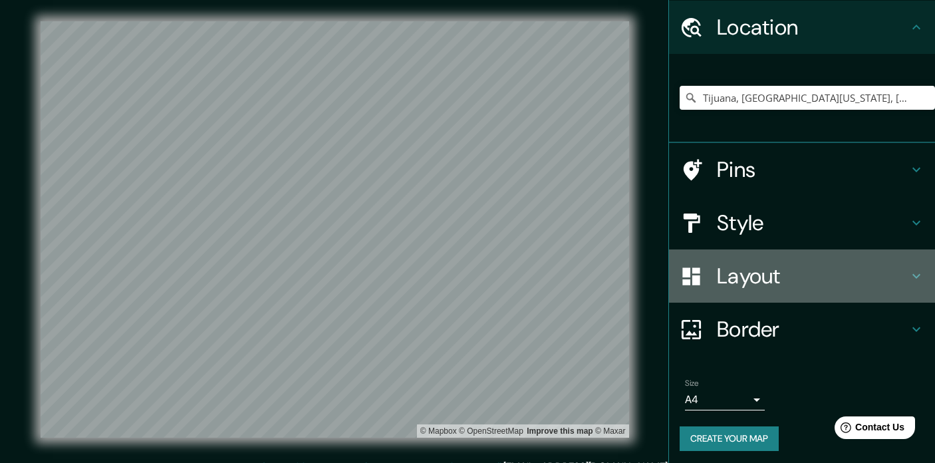
click at [756, 255] on div "Layout" at bounding box center [802, 275] width 266 height 53
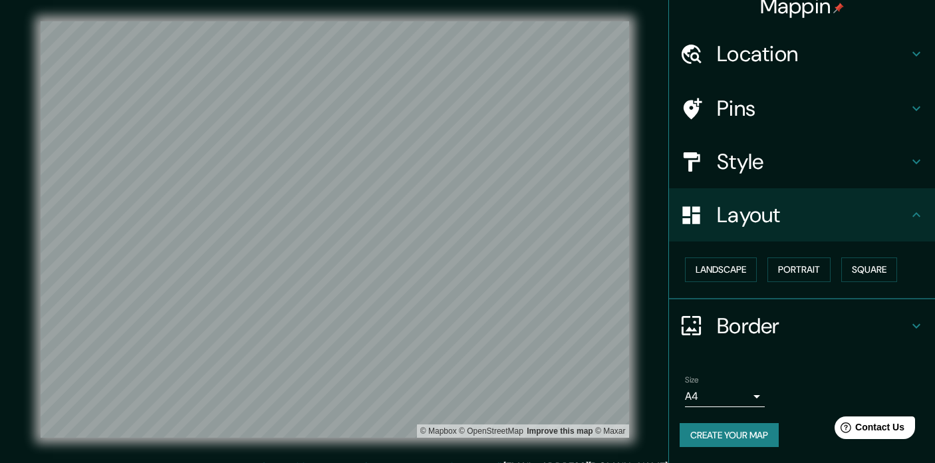
click at [762, 148] on h4 "Style" at bounding box center [812, 161] width 191 height 27
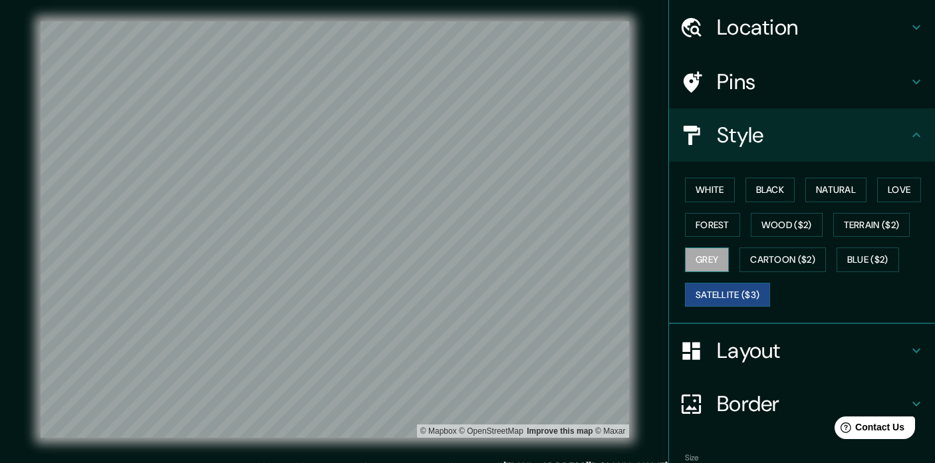
click at [711, 252] on button "Grey" at bounding box center [707, 259] width 44 height 25
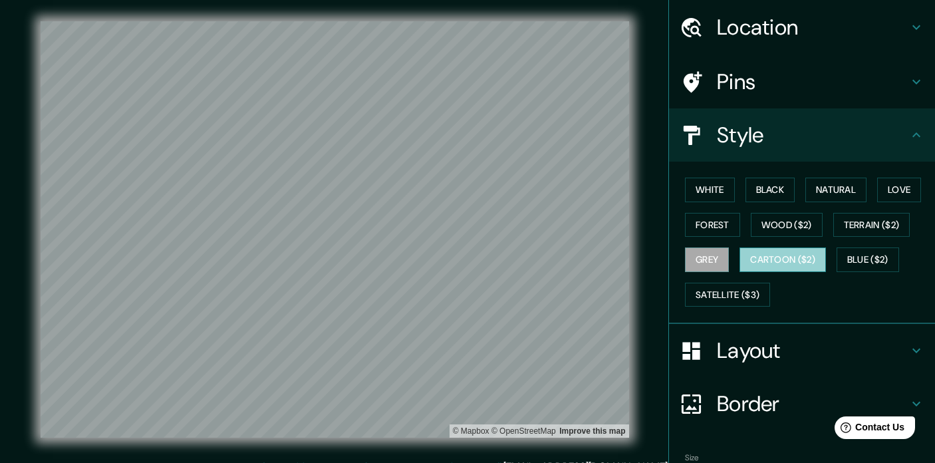
click at [795, 255] on button "Cartoon ($2)" at bounding box center [782, 259] width 86 height 25
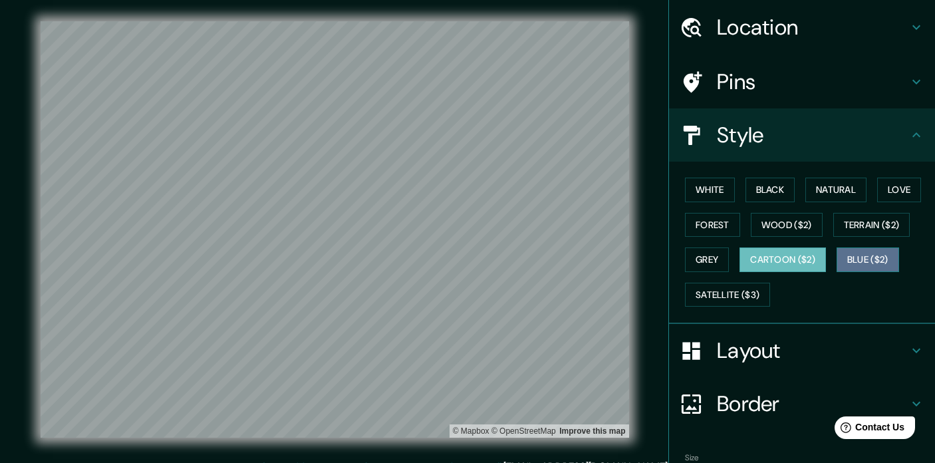
click at [886, 262] on button "Blue ($2)" at bounding box center [867, 259] width 62 height 25
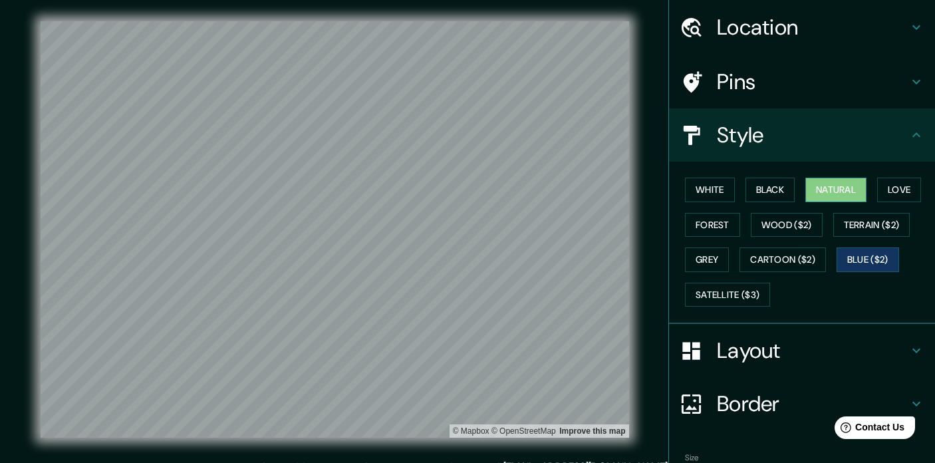
click at [839, 185] on button "Natural" at bounding box center [835, 189] width 61 height 25
click at [711, 292] on button "Satellite ($3)" at bounding box center [727, 295] width 85 height 25
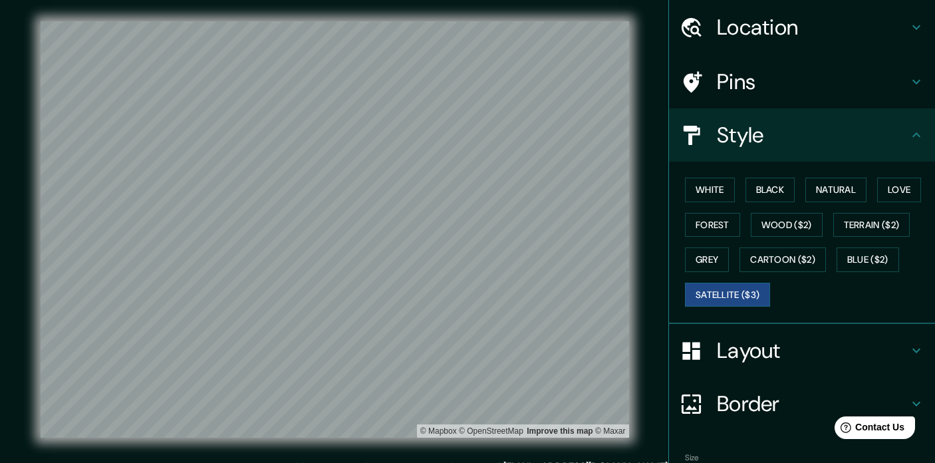
click at [320, 0] on html "Mappin Location [GEOGRAPHIC_DATA], [GEOGRAPHIC_DATA][US_STATE], [GEOGRAPHIC_DAT…" at bounding box center [467, 231] width 935 height 463
click at [661, 338] on div "Mappin Location [GEOGRAPHIC_DATA], [GEOGRAPHIC_DATA][US_STATE], [GEOGRAPHIC_DAT…" at bounding box center [467, 240] width 935 height 480
click at [685, 199] on div "Mappin Location [GEOGRAPHIC_DATA], [GEOGRAPHIC_DATA][US_STATE], [GEOGRAPHIC_DAT…" at bounding box center [467, 240] width 935 height 480
click at [415, 248] on div "© Mapbox © OpenStreetMap Improve this map © Maxar" at bounding box center [335, 229] width 588 height 416
drag, startPoint x: 415, startPoint y: 425, endPoint x: 387, endPoint y: -70, distance: 495.4
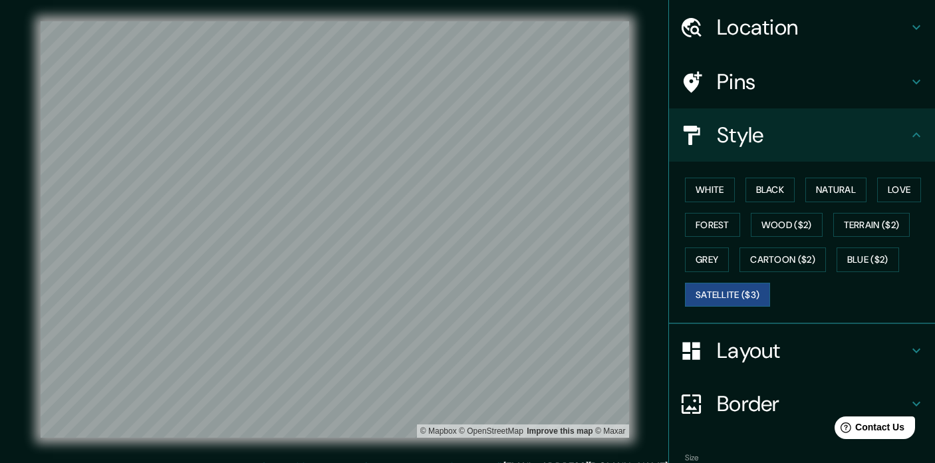
click at [387, 0] on html "Mappin Location [GEOGRAPHIC_DATA], [GEOGRAPHIC_DATA][US_STATE], [GEOGRAPHIC_DAT…" at bounding box center [467, 231] width 935 height 463
click at [703, 190] on button "White" at bounding box center [710, 189] width 50 height 25
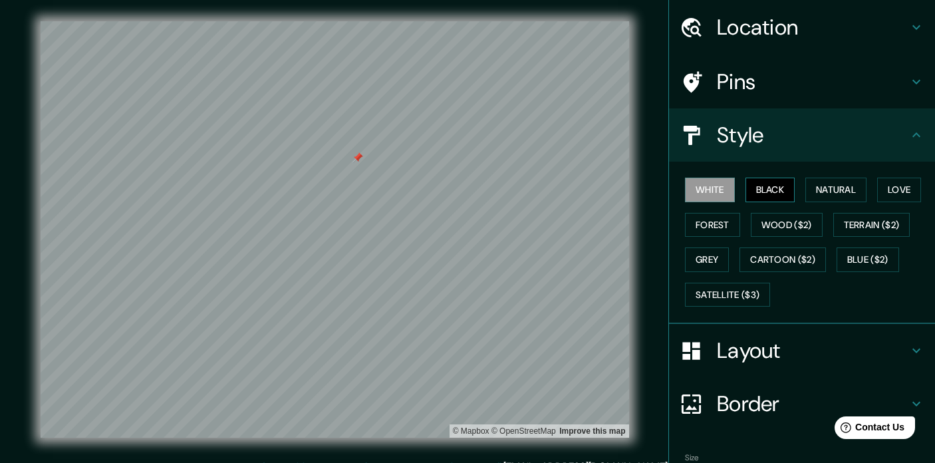
click at [771, 179] on button "Black" at bounding box center [770, 189] width 50 height 25
click at [840, 184] on button "Natural" at bounding box center [835, 189] width 61 height 25
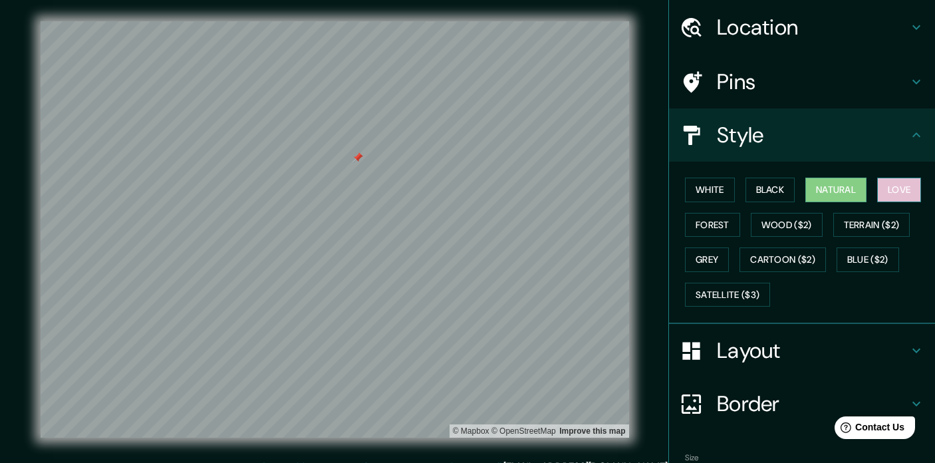
click at [897, 187] on button "Love" at bounding box center [899, 189] width 44 height 25
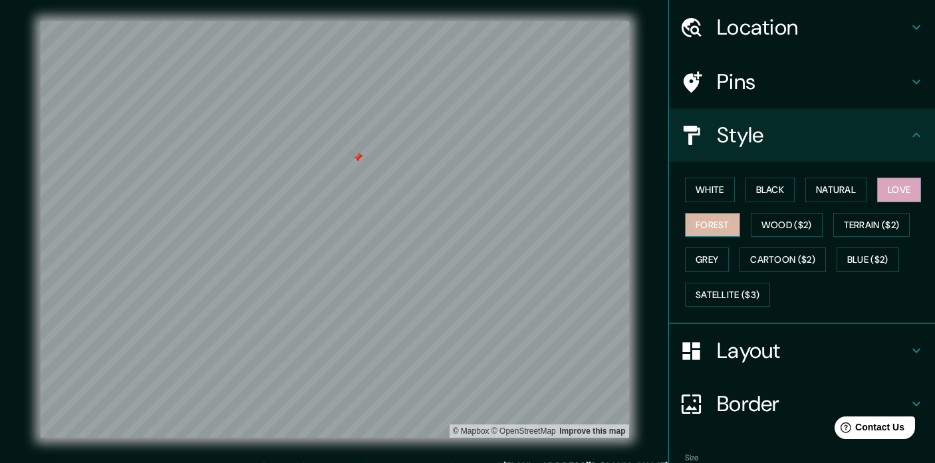
click at [715, 219] on button "Forest" at bounding box center [712, 225] width 55 height 25
click at [709, 257] on button "Grey" at bounding box center [707, 259] width 44 height 25
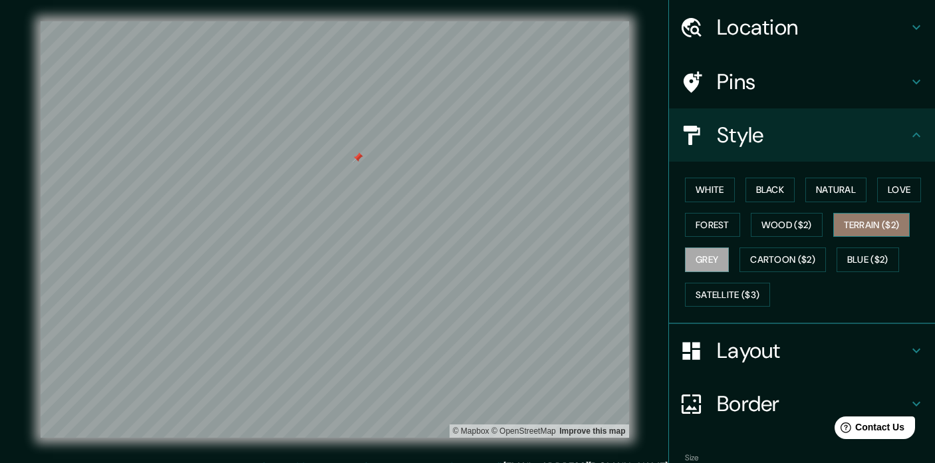
click at [877, 223] on button "Terrain ($2)" at bounding box center [871, 225] width 77 height 25
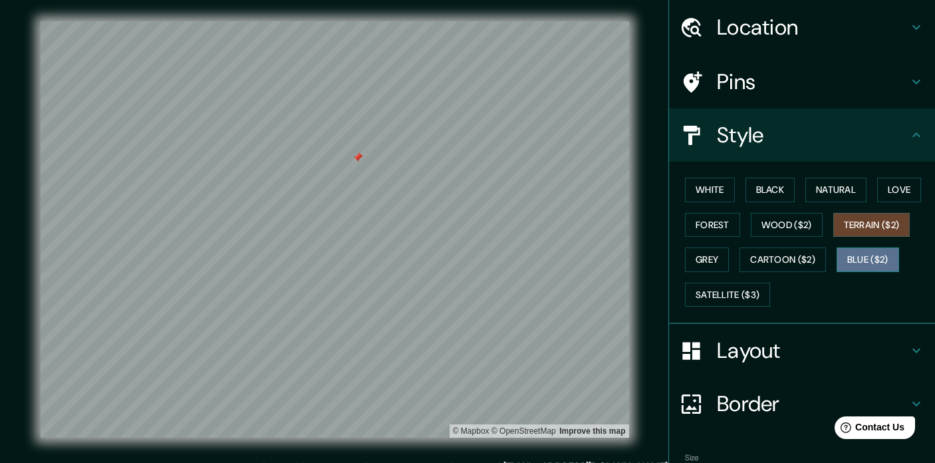
click at [878, 261] on button "Blue ($2)" at bounding box center [867, 259] width 62 height 25
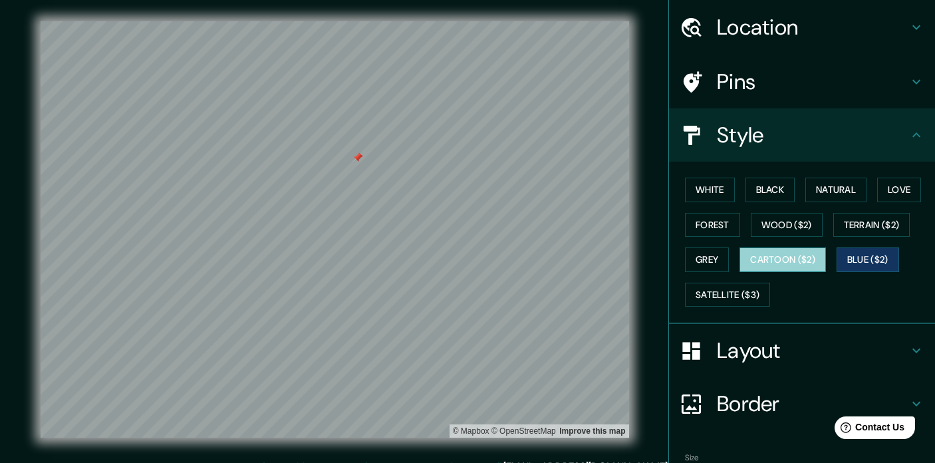
click at [790, 255] on button "Cartoon ($2)" at bounding box center [782, 259] width 86 height 25
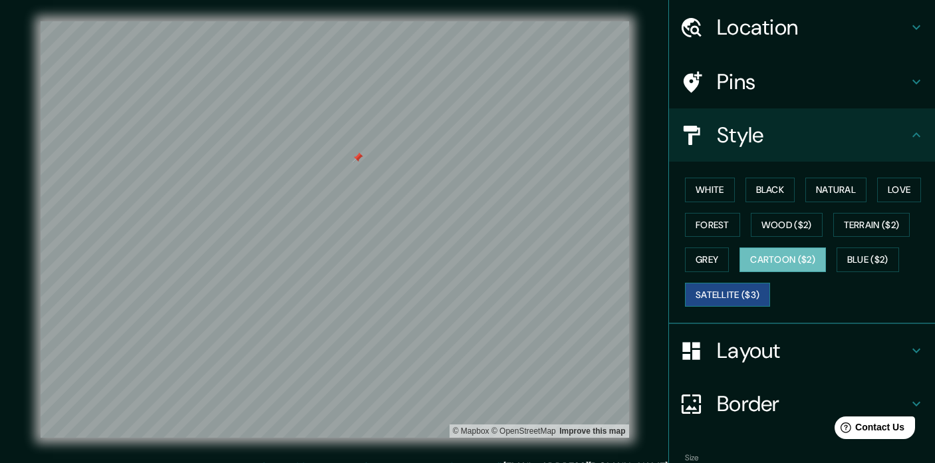
click at [735, 295] on button "Satellite ($3)" at bounding box center [727, 295] width 85 height 25
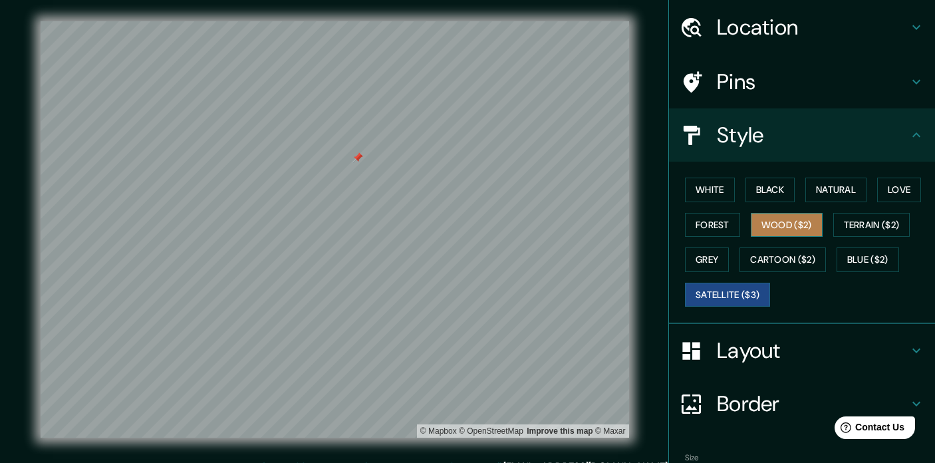
click at [773, 213] on button "Wood ($2)" at bounding box center [786, 225] width 72 height 25
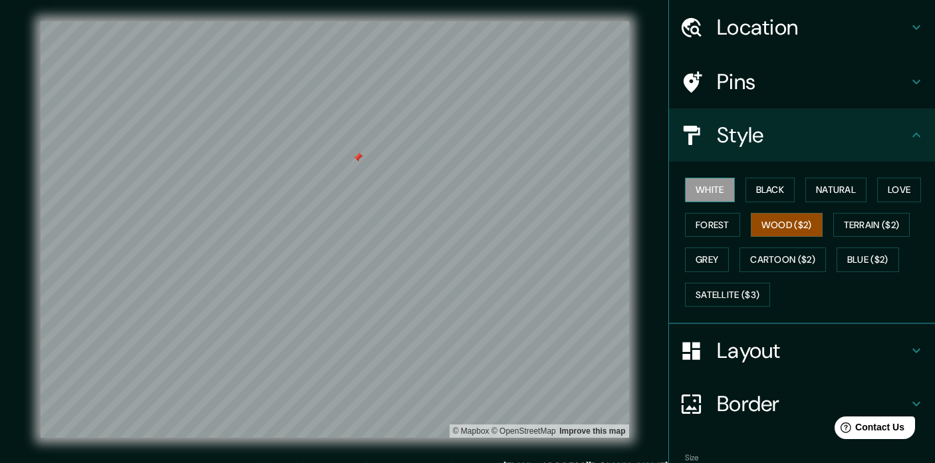
click at [712, 191] on button "White" at bounding box center [710, 189] width 50 height 25
click at [776, 185] on button "Black" at bounding box center [770, 189] width 50 height 25
click at [710, 192] on button "White" at bounding box center [710, 189] width 50 height 25
click at [718, 230] on button "Forest" at bounding box center [712, 225] width 55 height 25
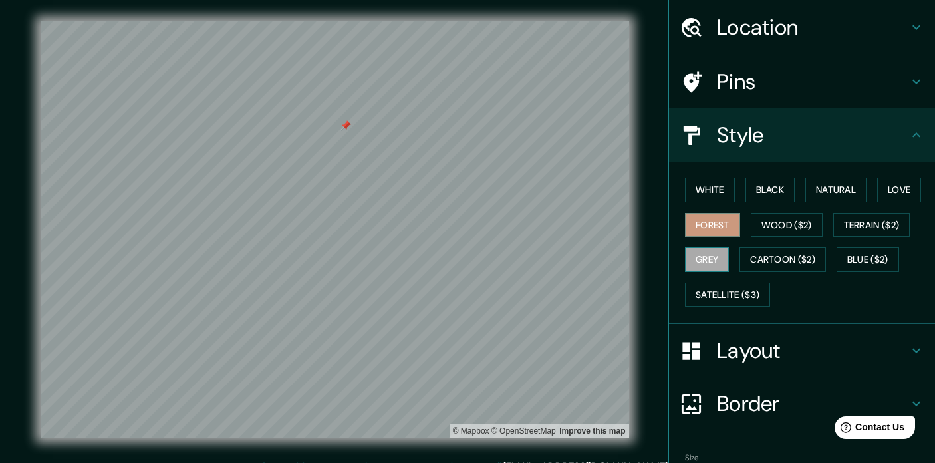
click at [699, 258] on button "Grey" at bounding box center [707, 259] width 44 height 25
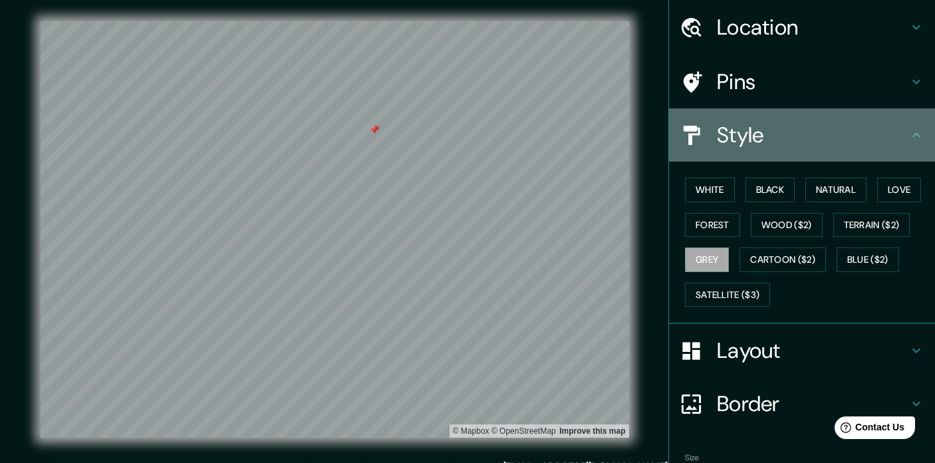
click at [838, 134] on h4 "Style" at bounding box center [812, 135] width 191 height 27
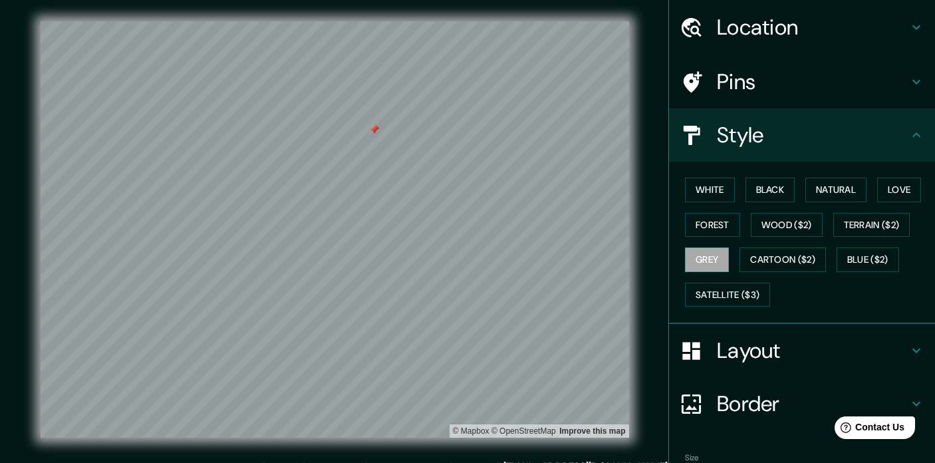
click at [838, 134] on h4 "Style" at bounding box center [812, 135] width 191 height 27
click at [907, 137] on h4 "Style" at bounding box center [812, 135] width 191 height 27
click at [820, 349] on h4 "Layout" at bounding box center [812, 350] width 191 height 27
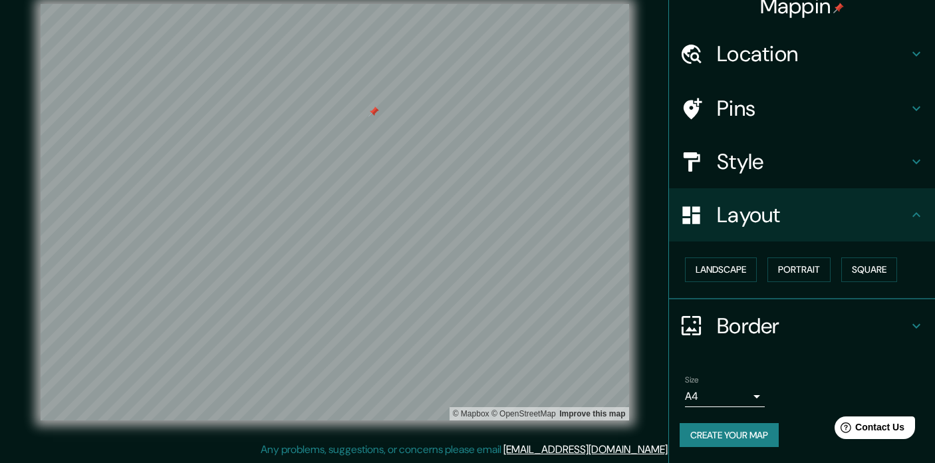
scroll to position [17, 0]
click at [754, 313] on h4 "Border" at bounding box center [812, 325] width 191 height 27
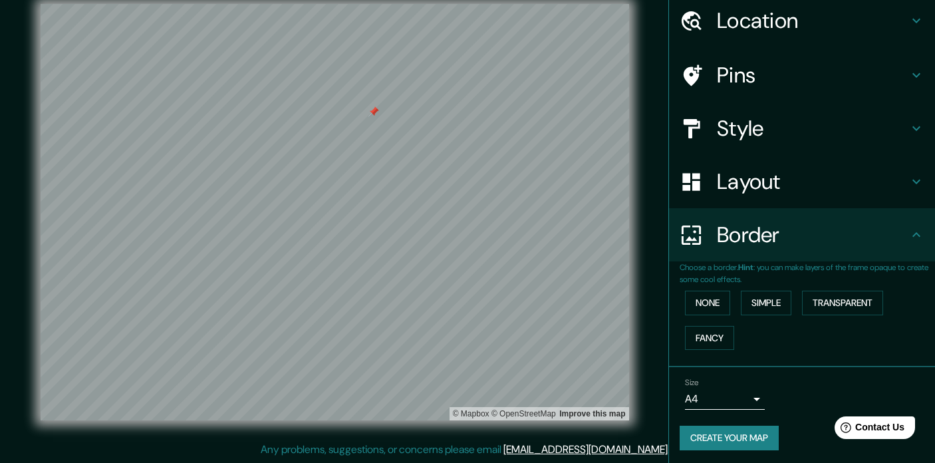
scroll to position [47, 0]
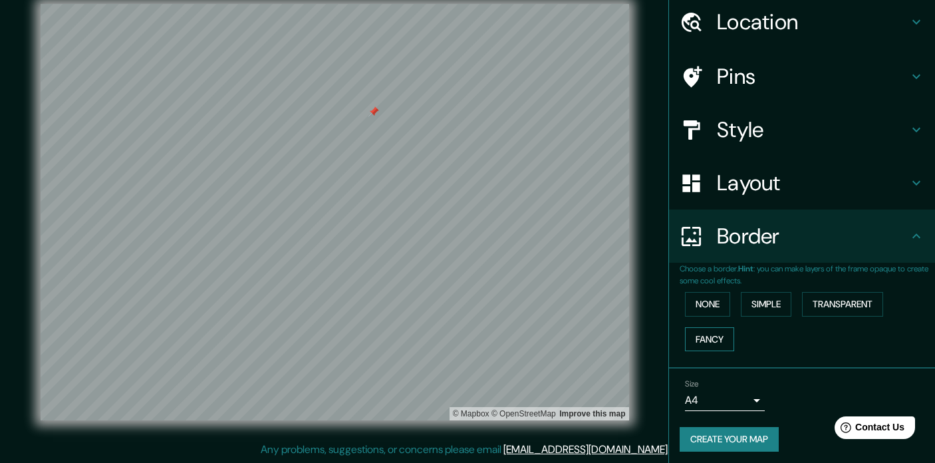
click at [717, 334] on button "Fancy" at bounding box center [709, 339] width 49 height 25
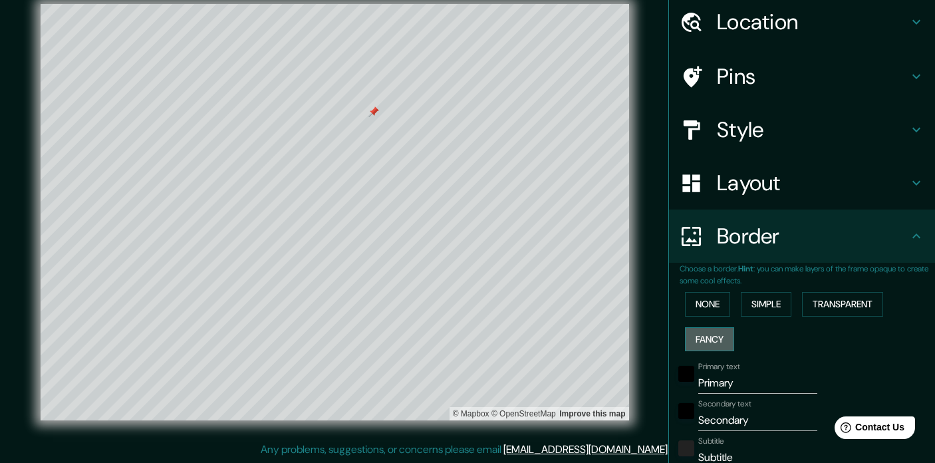
click at [717, 334] on button "Fancy" at bounding box center [709, 339] width 49 height 25
type input "71"
type input "35"
click at [701, 296] on button "None" at bounding box center [707, 304] width 45 height 25
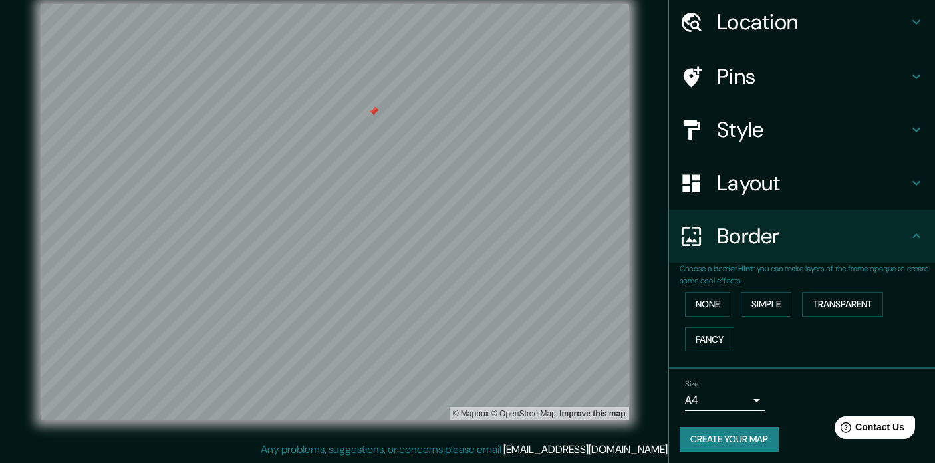
click at [754, 432] on button "Create your map" at bounding box center [728, 439] width 99 height 25
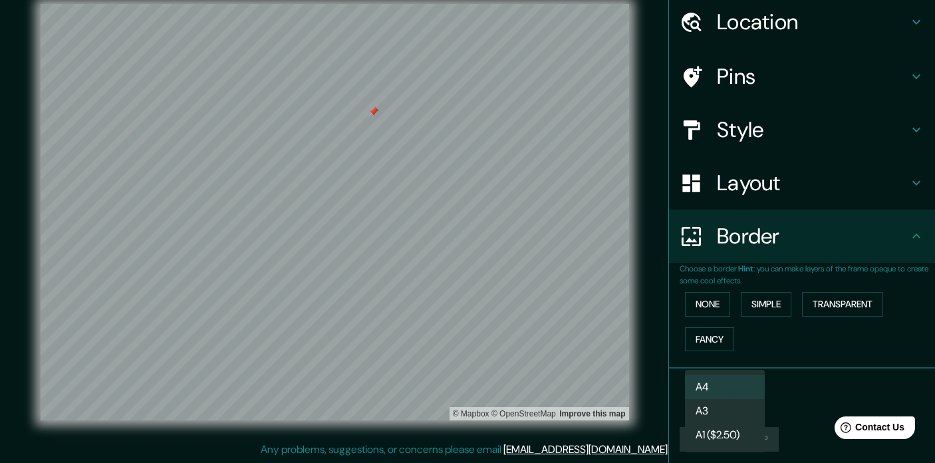
click at [729, 398] on body "Mappin Location [GEOGRAPHIC_DATA], [GEOGRAPHIC_DATA][US_STATE], [GEOGRAPHIC_DAT…" at bounding box center [467, 214] width 935 height 463
click at [880, 400] on div at bounding box center [467, 231] width 935 height 463
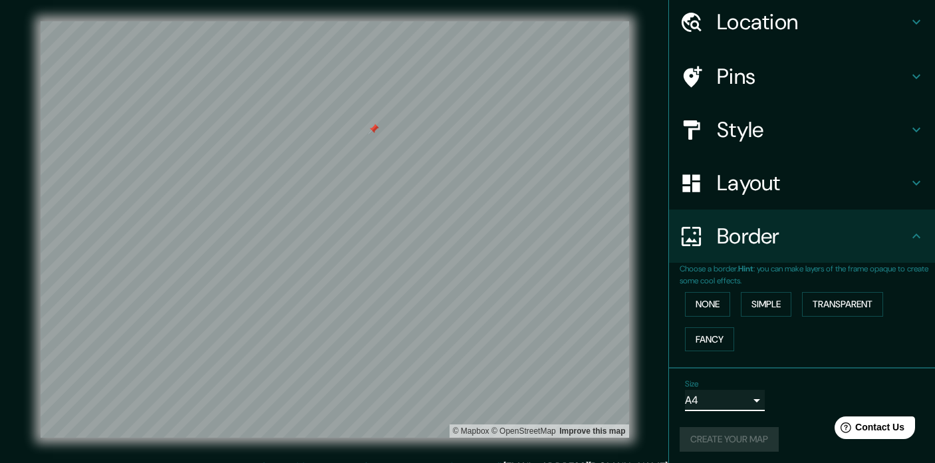
scroll to position [0, 0]
click at [744, 439] on div "Create your map" at bounding box center [801, 439] width 245 height 25
click at [847, 85] on h4 "Pins" at bounding box center [812, 76] width 191 height 27
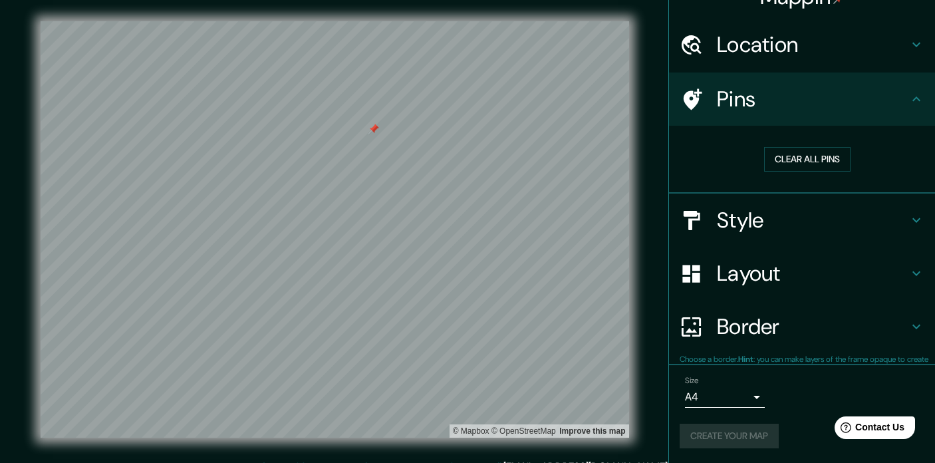
scroll to position [22, 0]
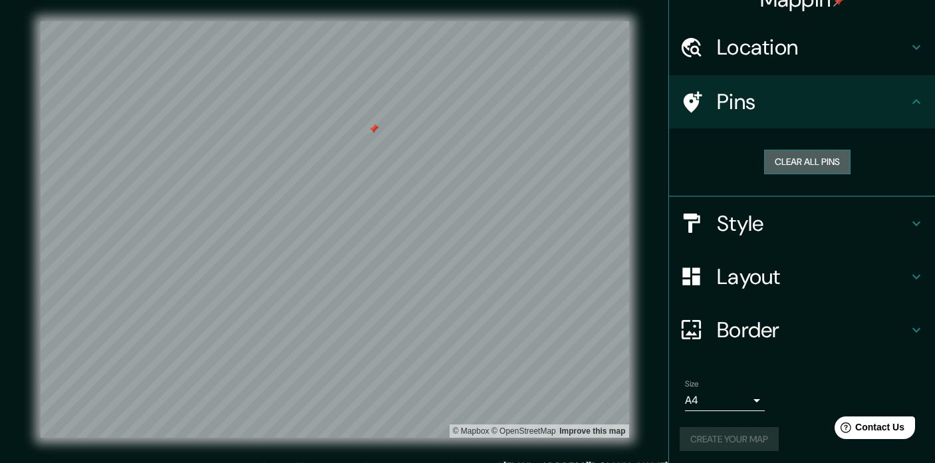
click at [826, 167] on button "Clear all pins" at bounding box center [807, 162] width 86 height 25
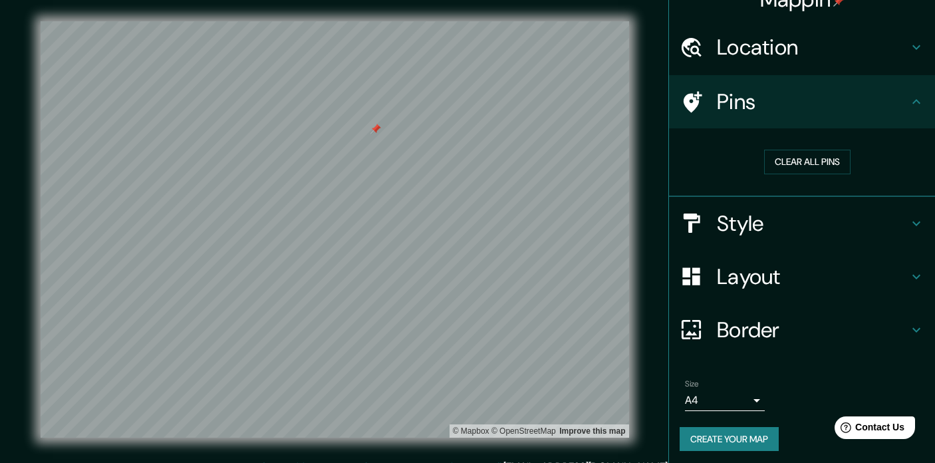
click at [370, 134] on div at bounding box center [375, 129] width 11 height 11
click at [725, 440] on button "Create your map" at bounding box center [728, 439] width 99 height 25
